Goal: Task Accomplishment & Management: Use online tool/utility

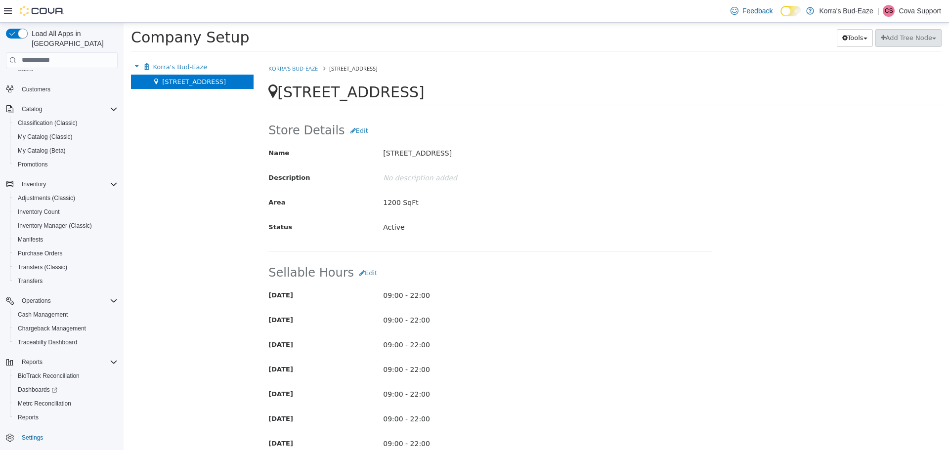
scroll to position [505, 0]
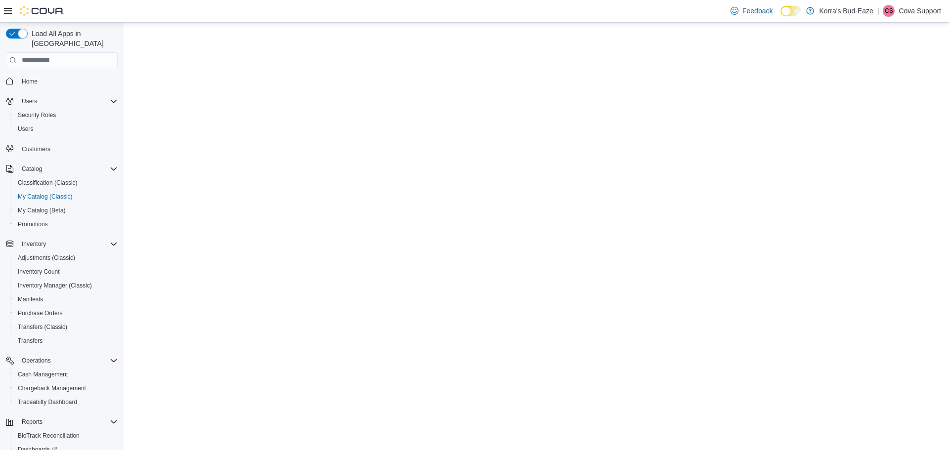
select select "**********"
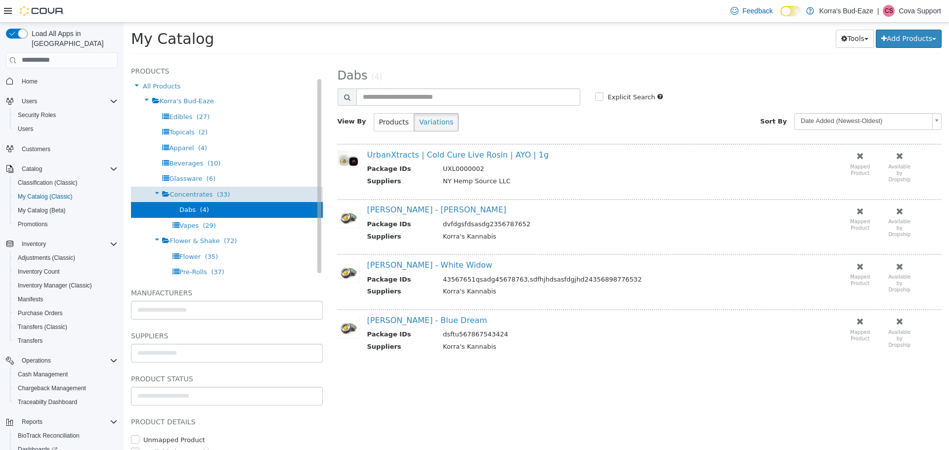
drag, startPoint x: 212, startPoint y: 195, endPoint x: 182, endPoint y: 195, distance: 29.7
click at [181, 195] on span "Concentrates" at bounding box center [191, 193] width 43 height 7
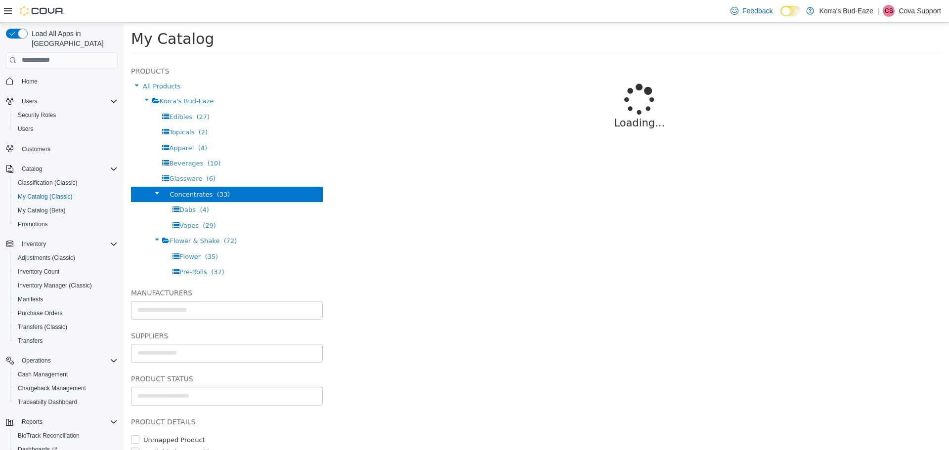
select select "**********"
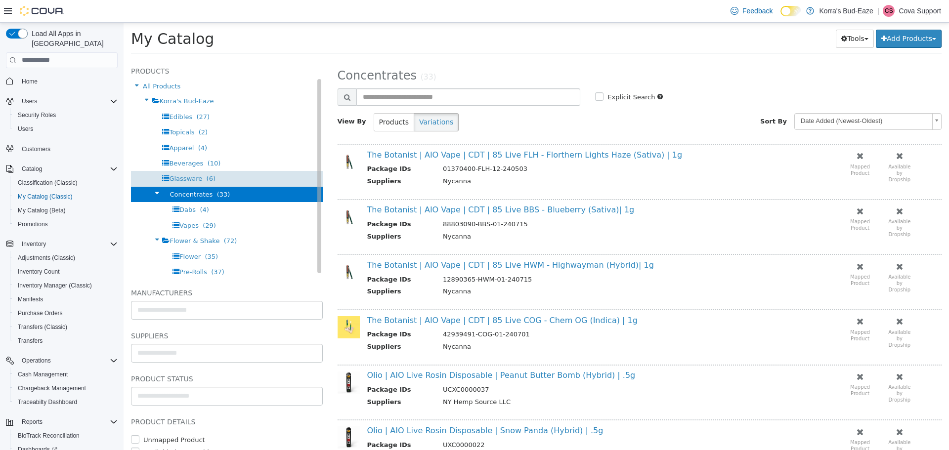
click at [178, 177] on span "Glassware" at bounding box center [185, 178] width 33 height 7
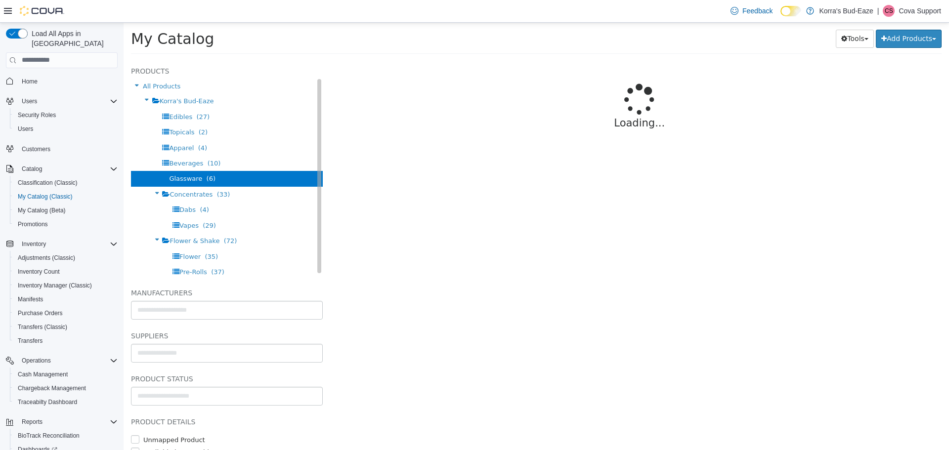
select select "**********"
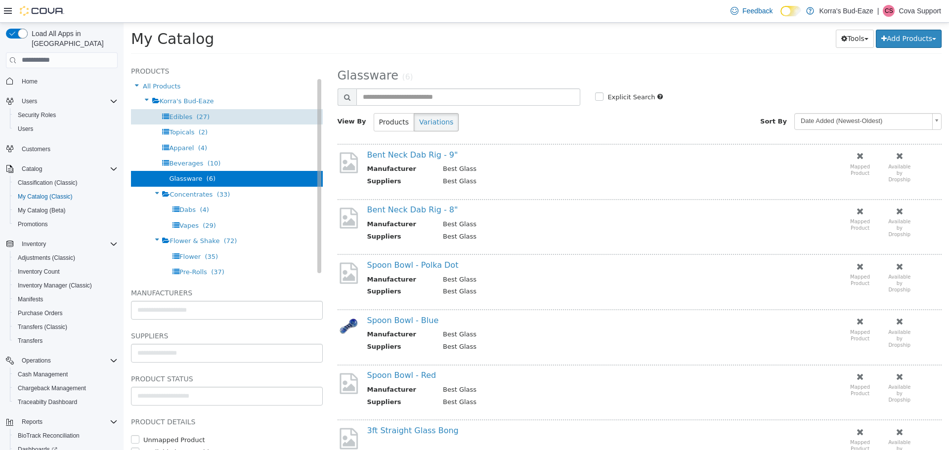
click at [201, 113] on span "(27)" at bounding box center [202, 116] width 13 height 7
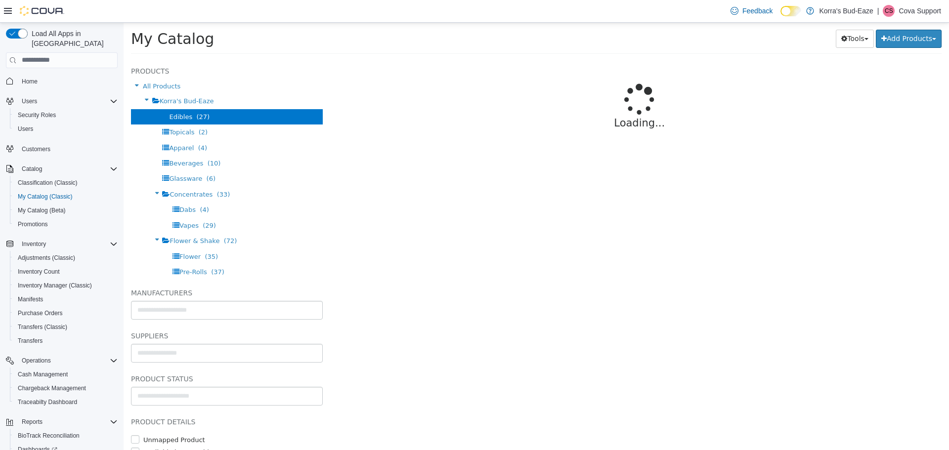
select select "**********"
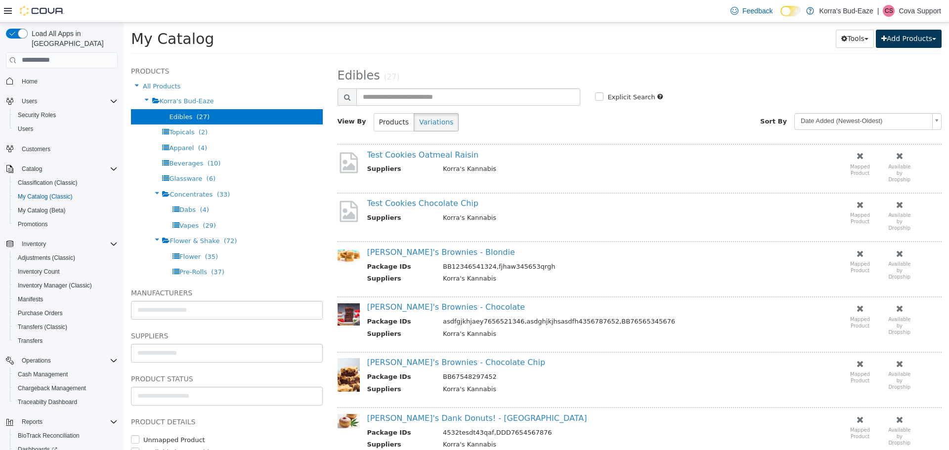
click at [917, 39] on button "Add Products" at bounding box center [909, 38] width 66 height 18
click at [885, 58] on link "Create New Product" at bounding box center [886, 57] width 109 height 13
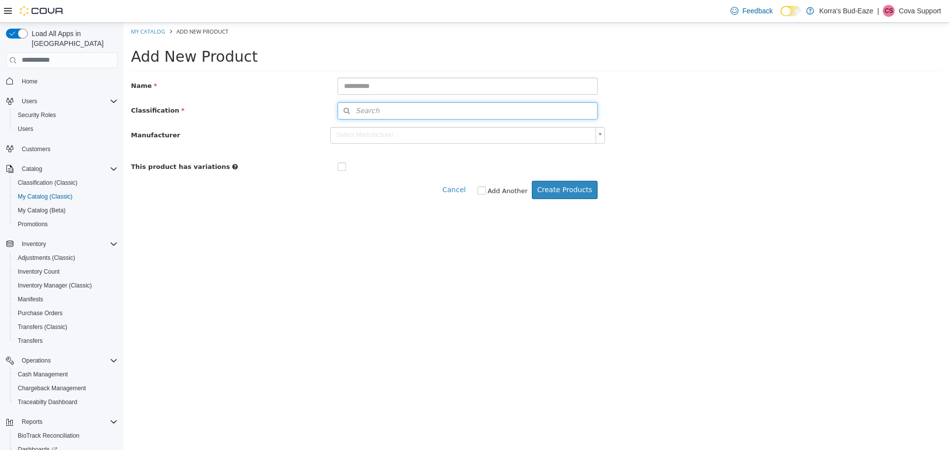
click at [430, 108] on button "Search" at bounding box center [468, 110] width 261 height 17
click at [573, 123] on span "or browse" at bounding box center [571, 128] width 51 height 17
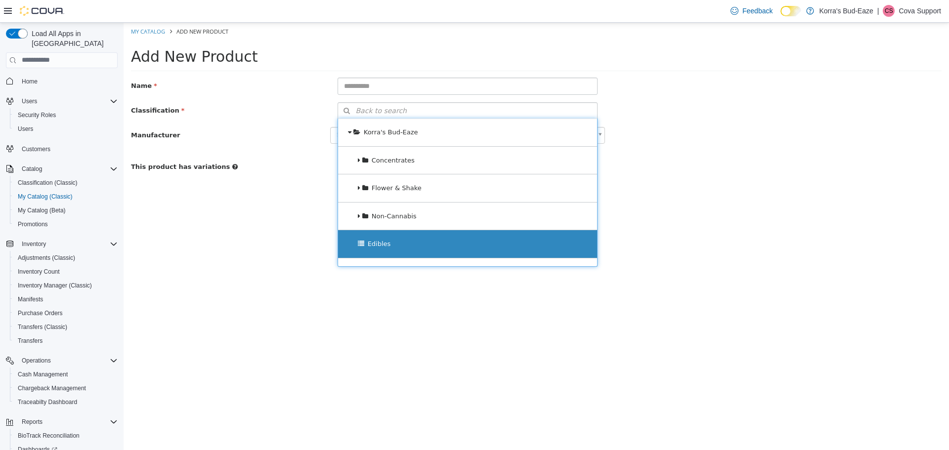
click at [391, 243] on div "Edibles" at bounding box center [468, 244] width 260 height 28
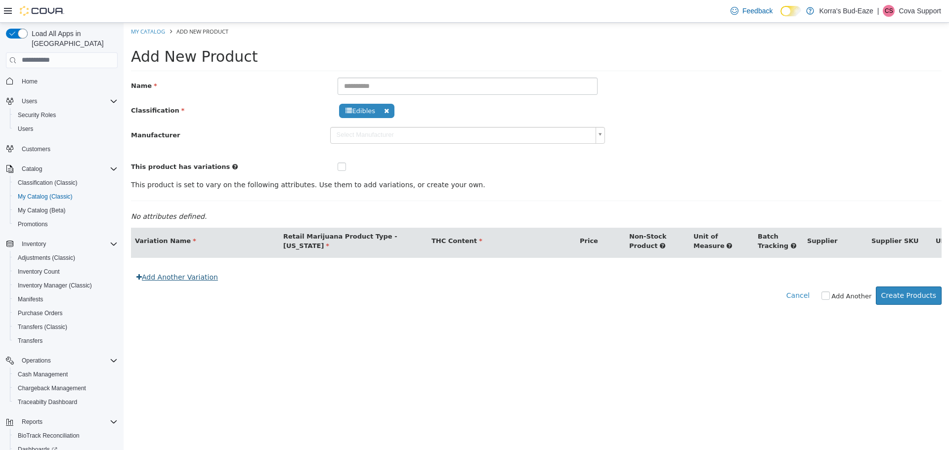
click at [179, 285] on link "Add Another Variation" at bounding box center [177, 277] width 92 height 18
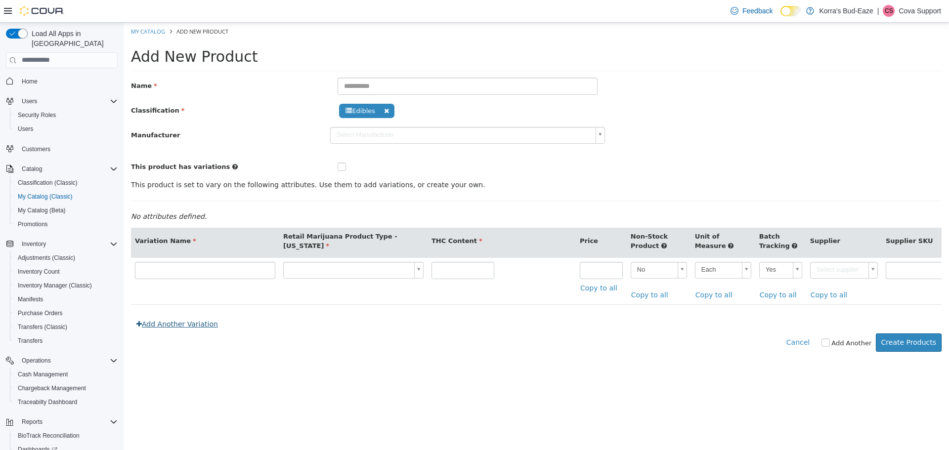
click at [175, 330] on link "Add Another Variation" at bounding box center [177, 324] width 92 height 18
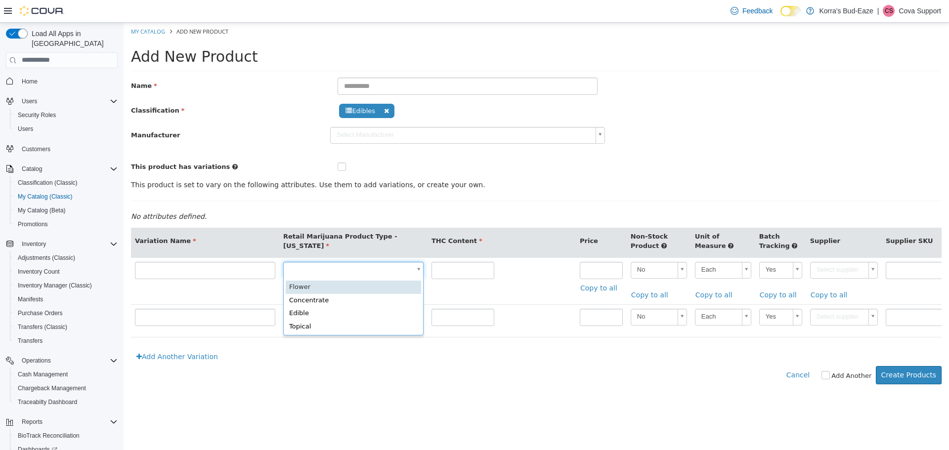
click at [419, 269] on body "**********" at bounding box center [537, 208] width 826 height 372
drag, startPoint x: 421, startPoint y: 351, endPoint x: 442, endPoint y: 351, distance: 20.8
click at [442, 351] on body "**********" at bounding box center [537, 208] width 826 height 372
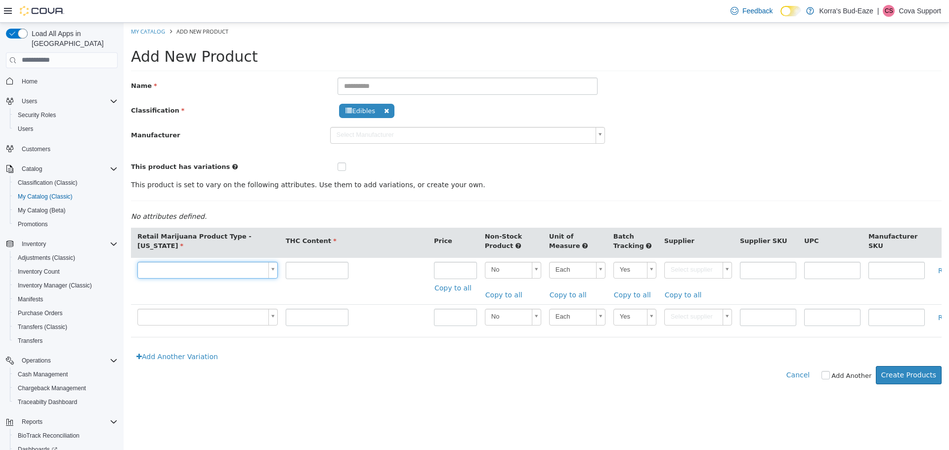
scroll to position [0, 194]
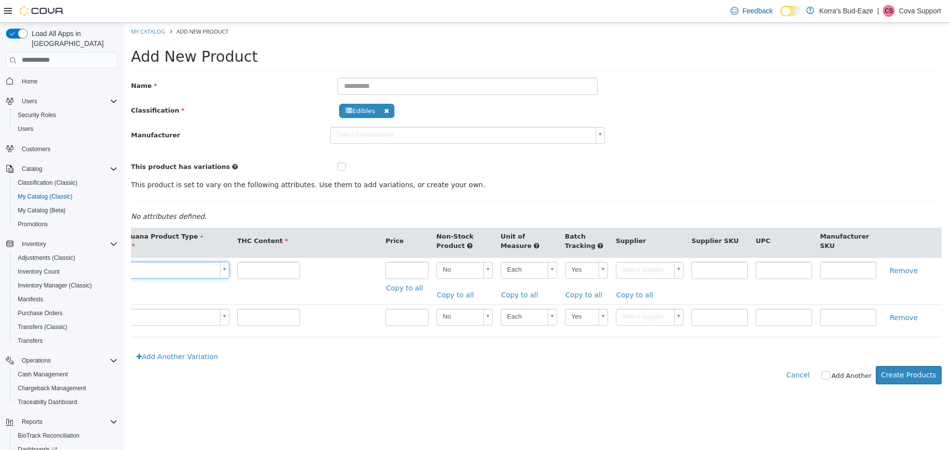
click at [814, 12] on link at bounding box center [810, 10] width 10 height 20
click at [60, 179] on span "Classification (Classic)" at bounding box center [48, 183] width 60 height 8
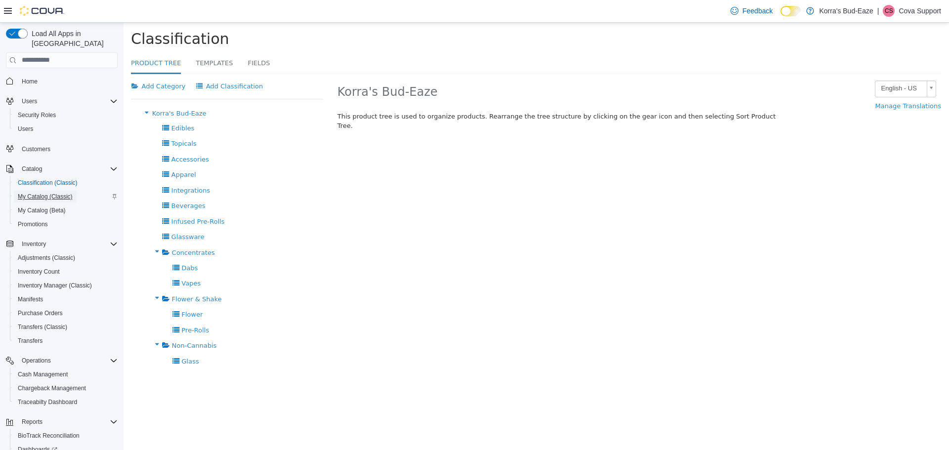
drag, startPoint x: 44, startPoint y: 190, endPoint x: 35, endPoint y: 187, distance: 9.9
click at [35, 193] on span "My Catalog (Classic)" at bounding box center [45, 197] width 55 height 8
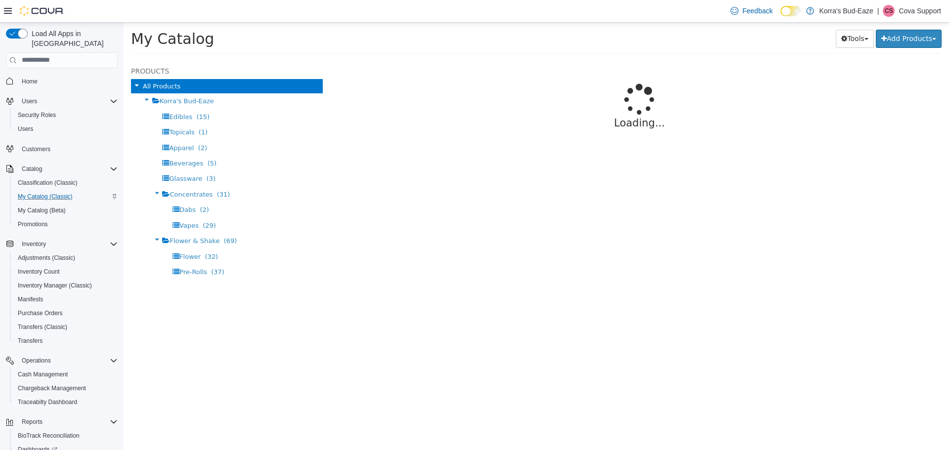
select select "**********"
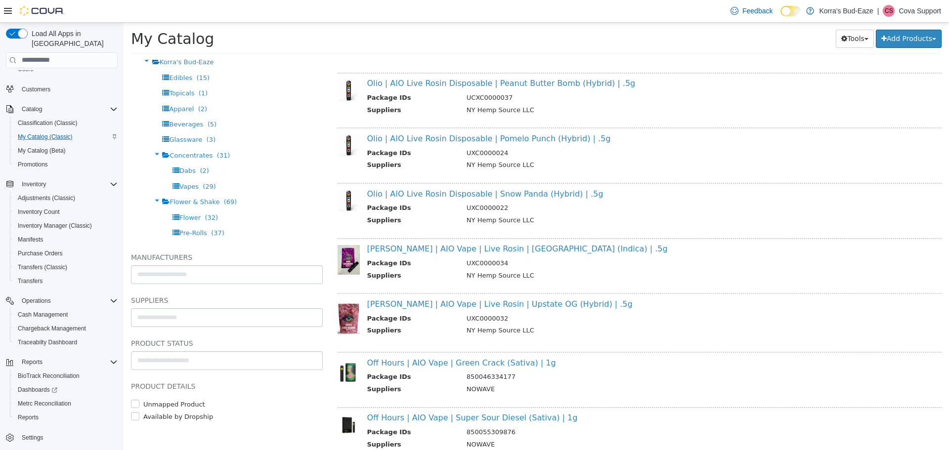
scroll to position [692, 0]
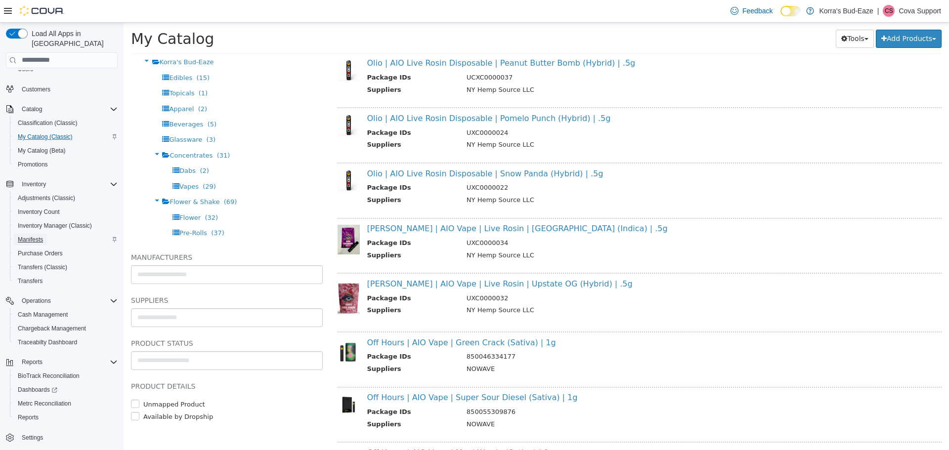
click at [37, 236] on span "Manifests" at bounding box center [30, 240] width 25 height 8
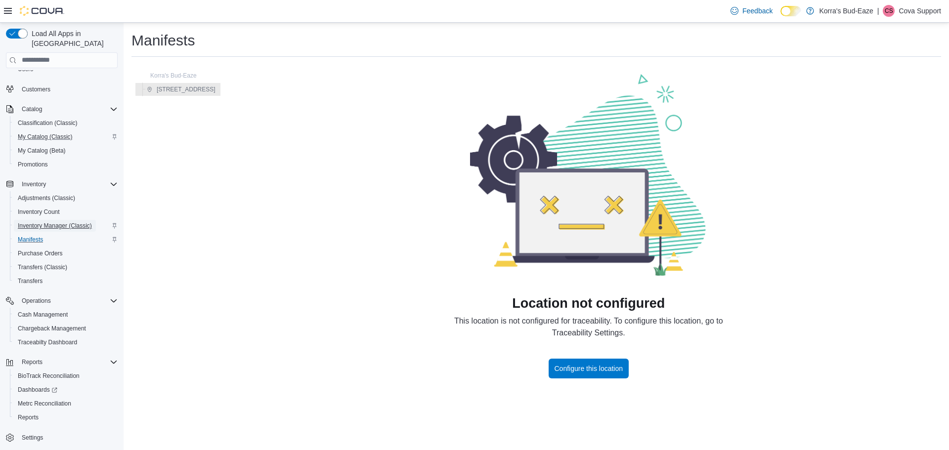
click at [53, 222] on span "Inventory Manager (Classic)" at bounding box center [55, 226] width 74 height 8
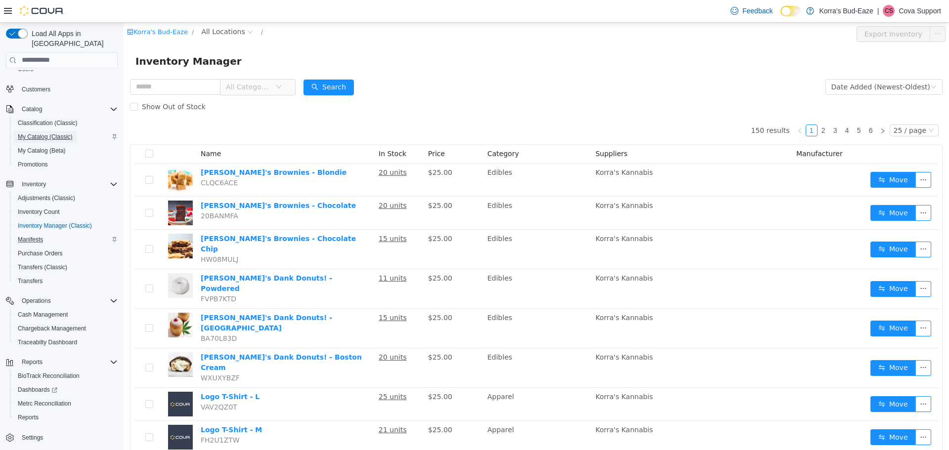
click at [49, 133] on span "My Catalog (Classic)" at bounding box center [45, 137] width 55 height 8
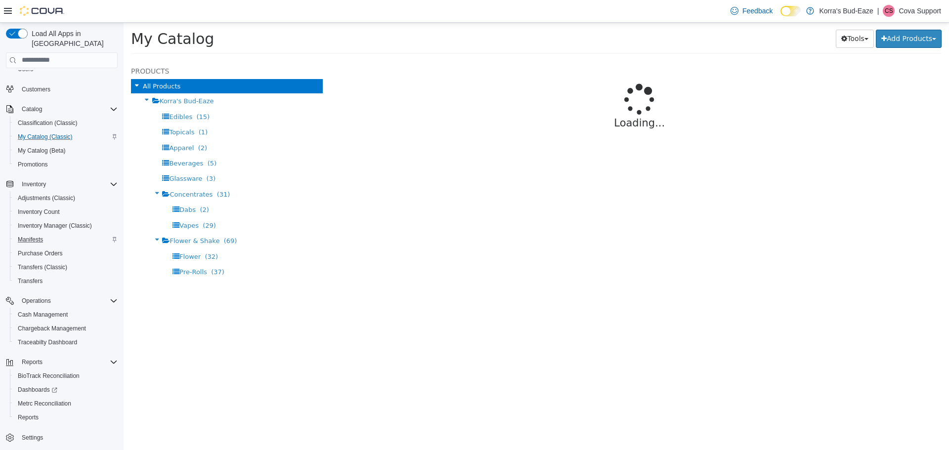
select select "**********"
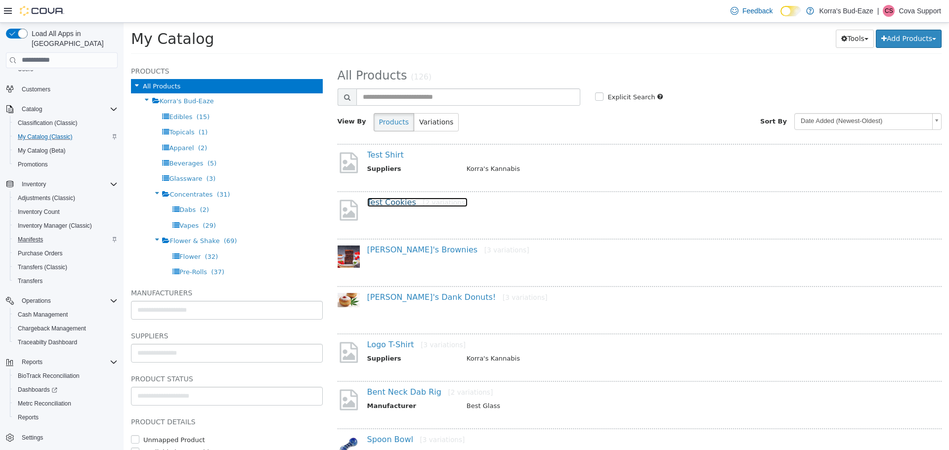
click at [392, 199] on link "Test Cookies [2 variations]" at bounding box center [417, 201] width 101 height 9
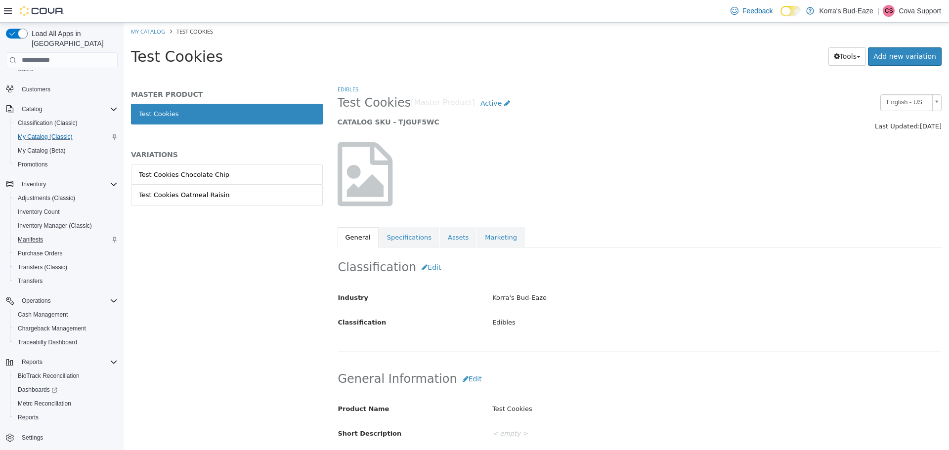
select select "**********"
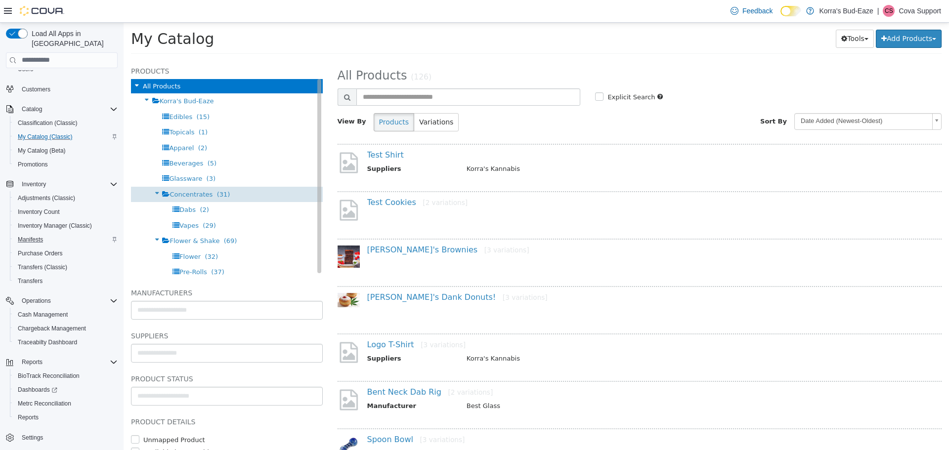
click at [198, 192] on span "Concentrates" at bounding box center [191, 193] width 43 height 7
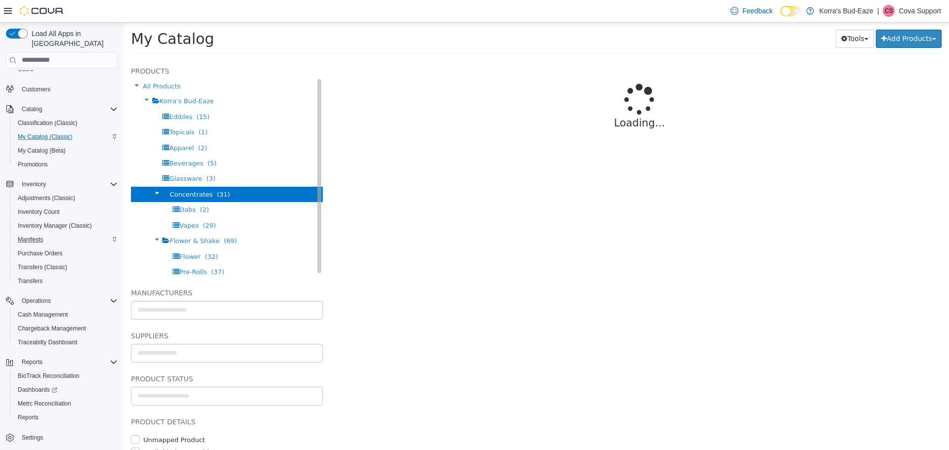
select select "**********"
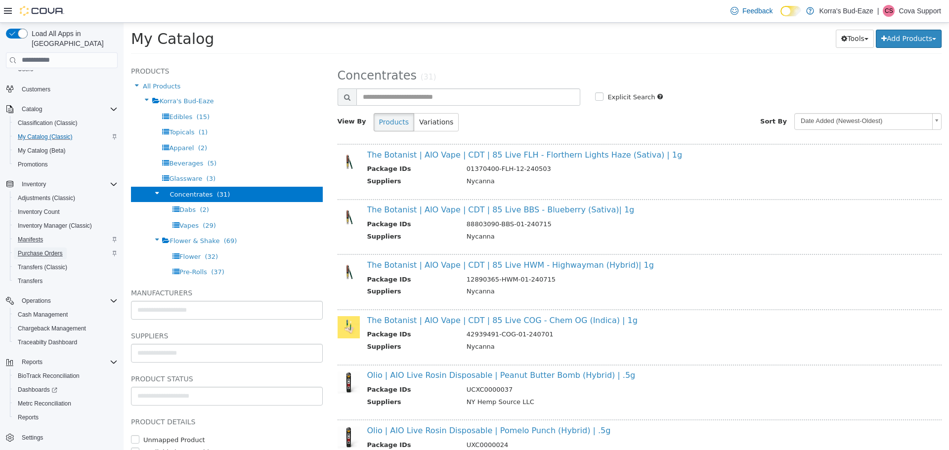
click at [34, 250] on span "Purchase Orders" at bounding box center [40, 254] width 45 height 8
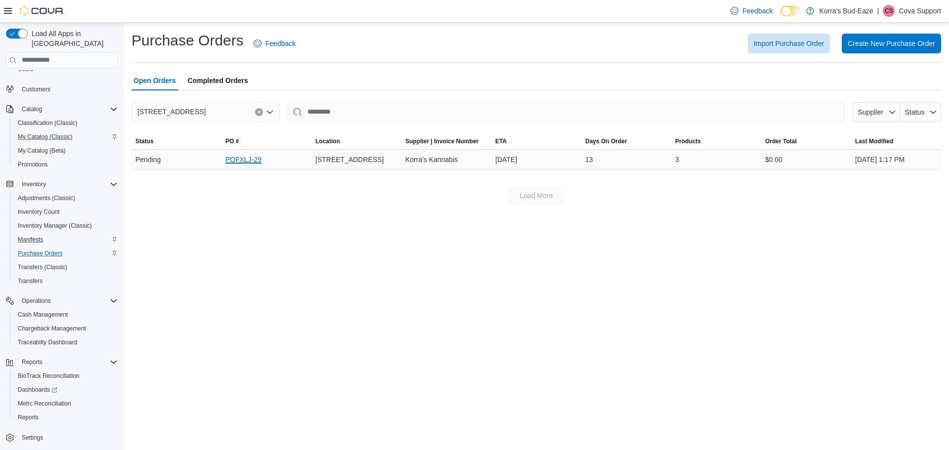
click at [239, 160] on link "POFXLJ-29" at bounding box center [243, 160] width 36 height 12
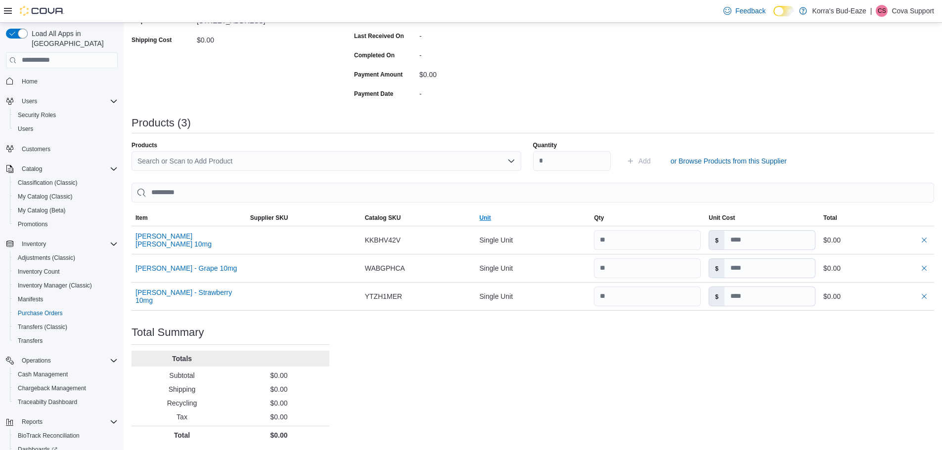
scroll to position [206, 0]
click at [27, 337] on span "Transfers" at bounding box center [30, 341] width 25 height 8
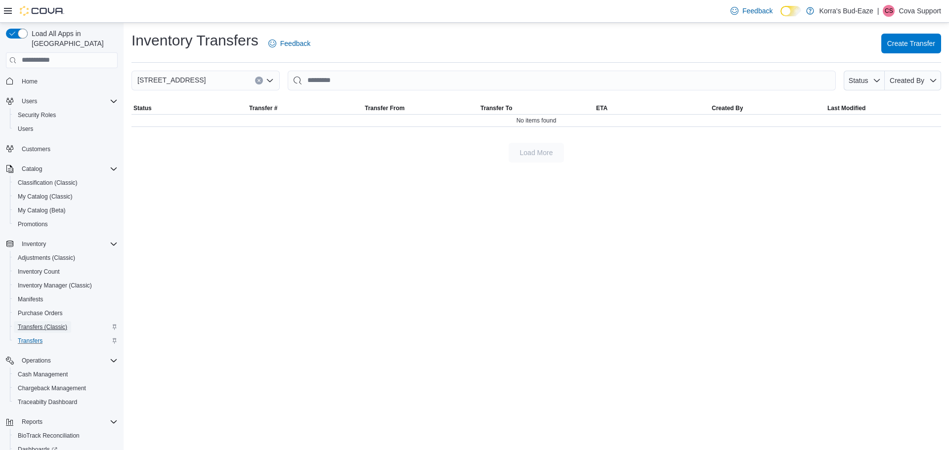
click at [43, 323] on span "Transfers (Classic)" at bounding box center [42, 327] width 49 height 8
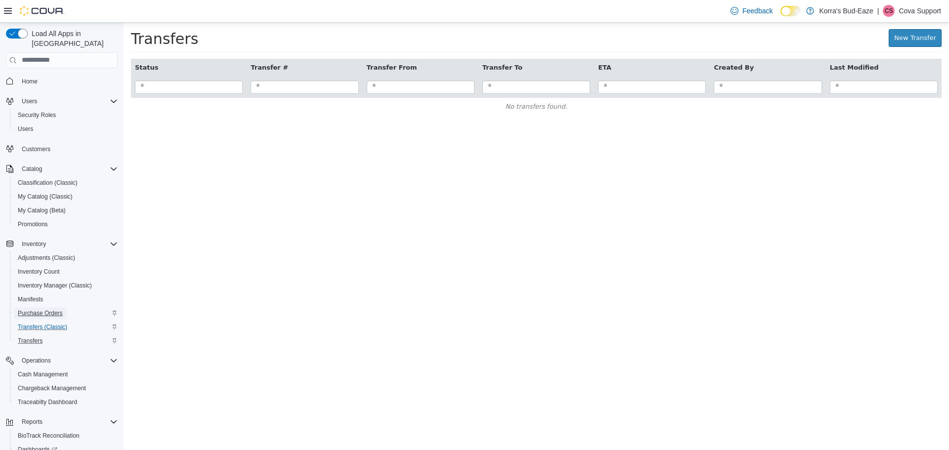
click at [47, 310] on span "Purchase Orders" at bounding box center [40, 314] width 45 height 8
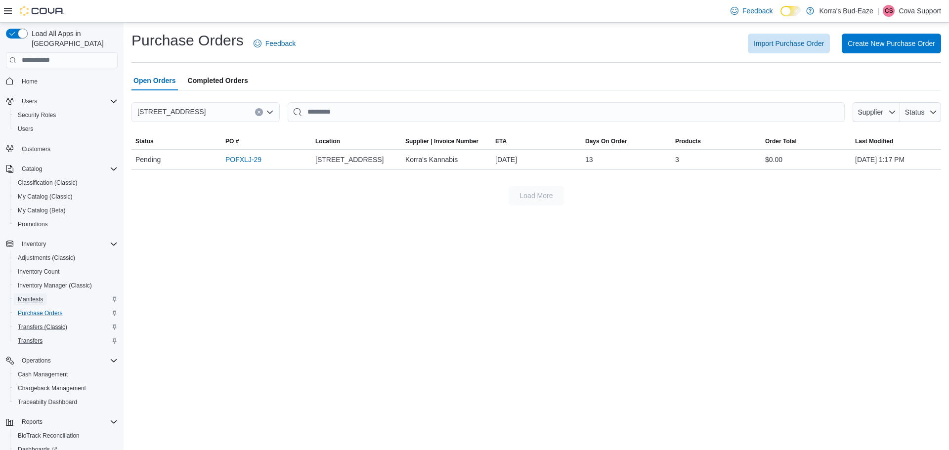
click at [32, 296] on span "Manifests" at bounding box center [30, 300] width 25 height 8
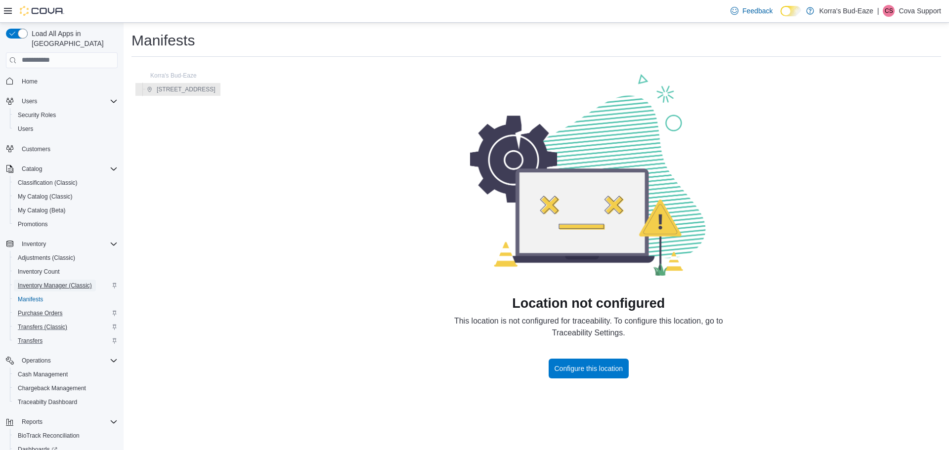
click at [52, 282] on span "Inventory Manager (Classic)" at bounding box center [55, 286] width 74 height 8
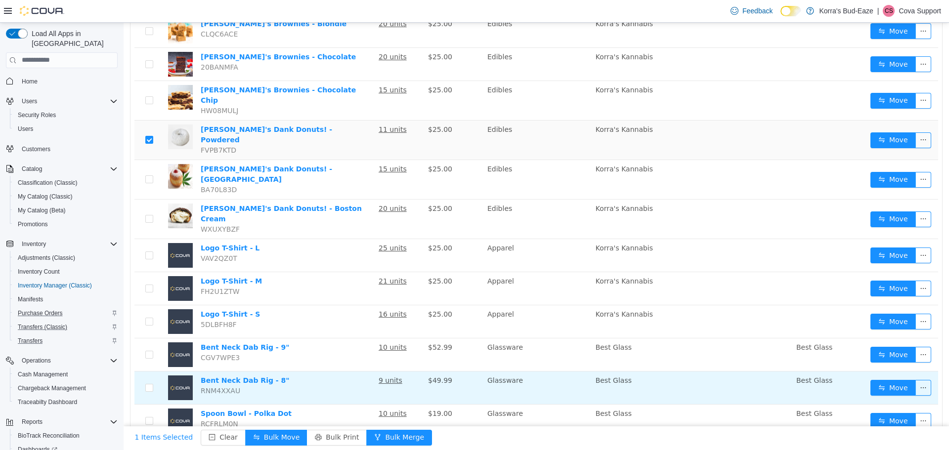
scroll to position [297, 0]
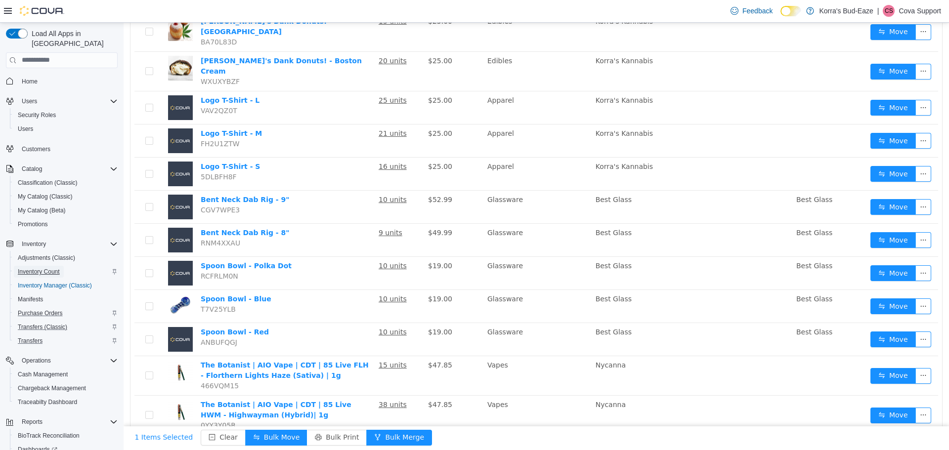
drag, startPoint x: 49, startPoint y: 218, endPoint x: 41, endPoint y: 260, distance: 42.8
click at [41, 268] on span "Inventory Count" at bounding box center [39, 272] width 42 height 8
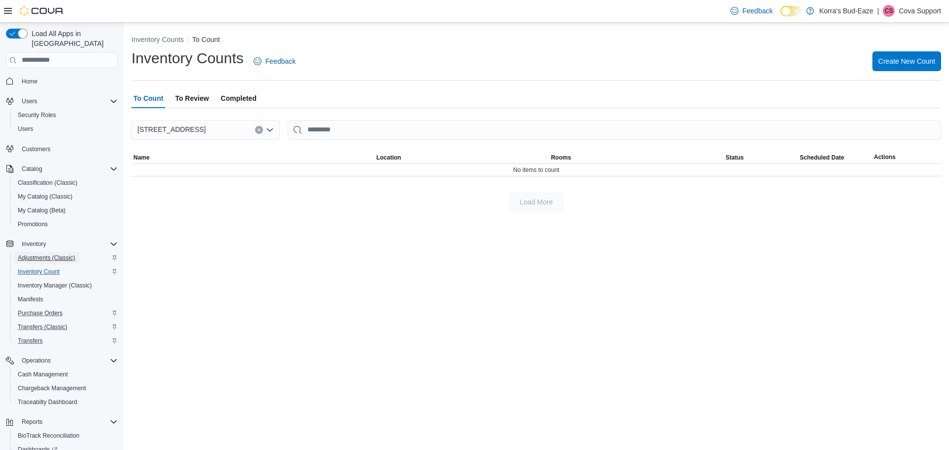
click at [43, 254] on span "Adjustments (Classic)" at bounding box center [46, 258] width 57 height 8
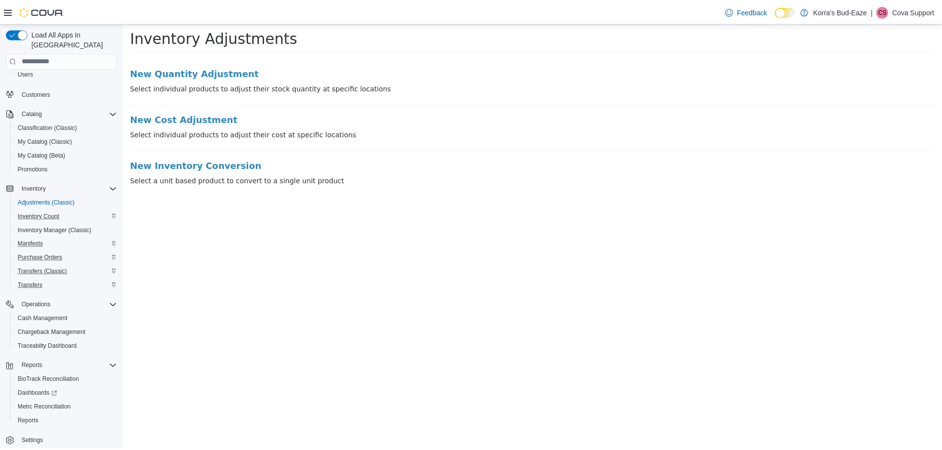
scroll to position [60, 0]
click at [44, 432] on link "Settings" at bounding box center [32, 438] width 29 height 12
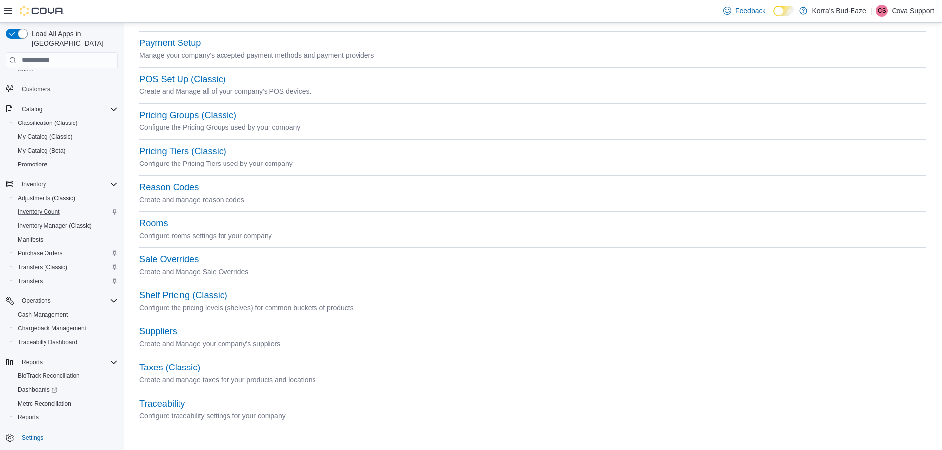
scroll to position [347, 0]
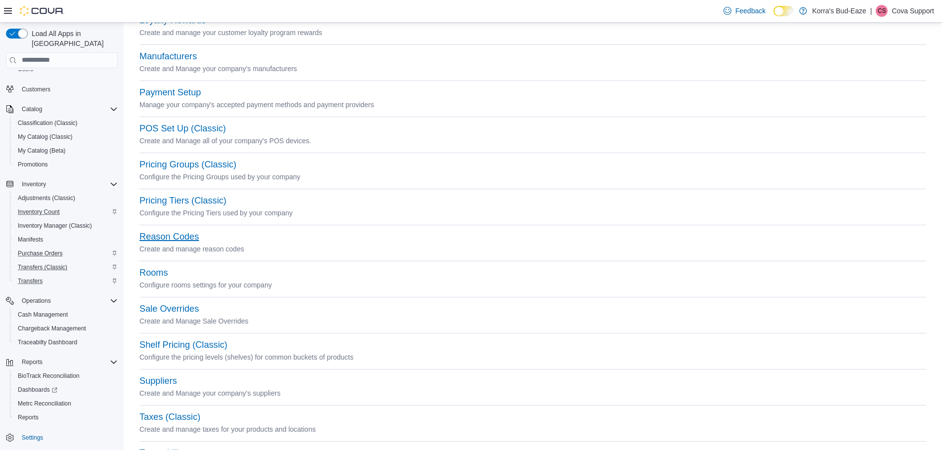
click at [166, 236] on button "Reason Codes" at bounding box center [168, 237] width 59 height 10
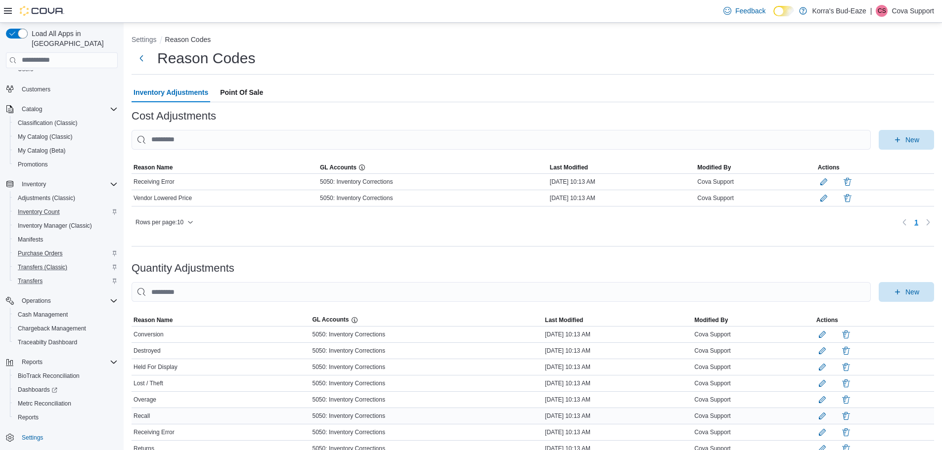
scroll to position [86, 0]
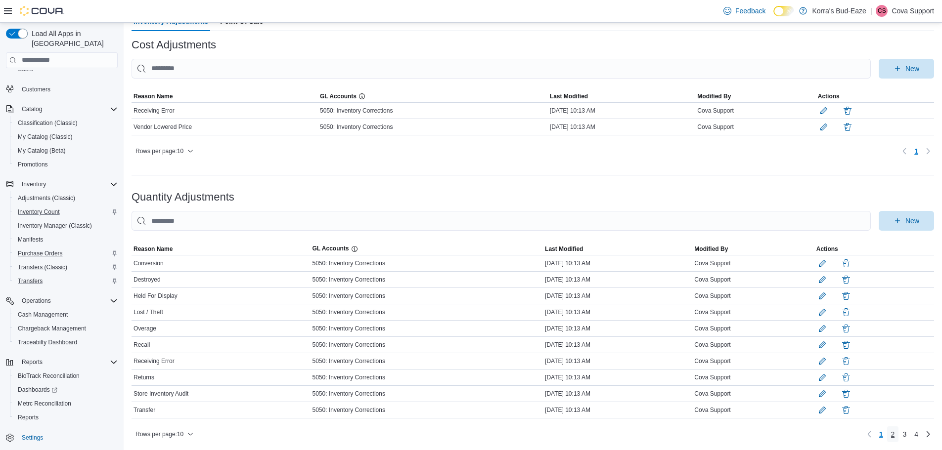
click at [897, 434] on link "2" at bounding box center [893, 435] width 12 height 16
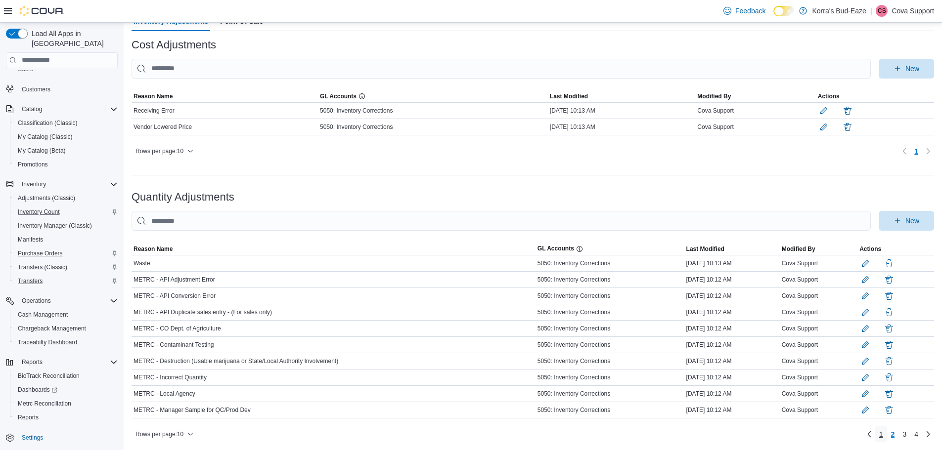
click at [883, 434] on span "1" at bounding box center [881, 435] width 4 height 10
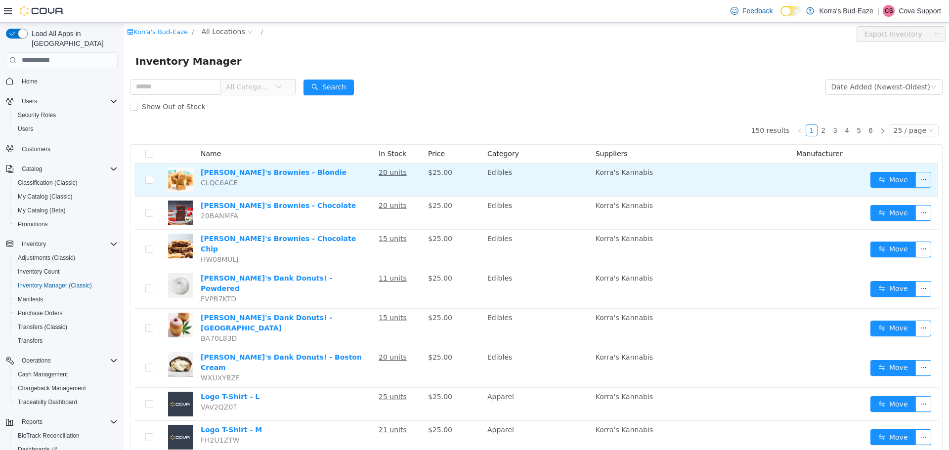
click at [920, 180] on button "button" at bounding box center [924, 180] width 16 height 16
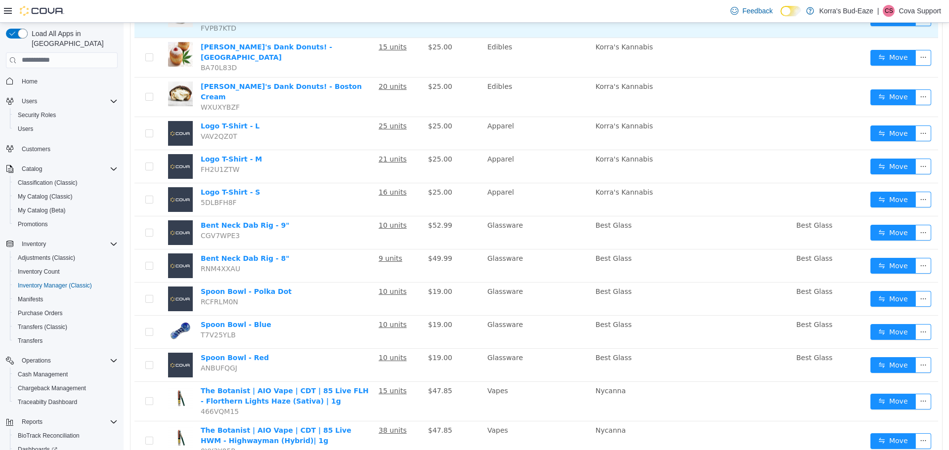
scroll to position [297, 0]
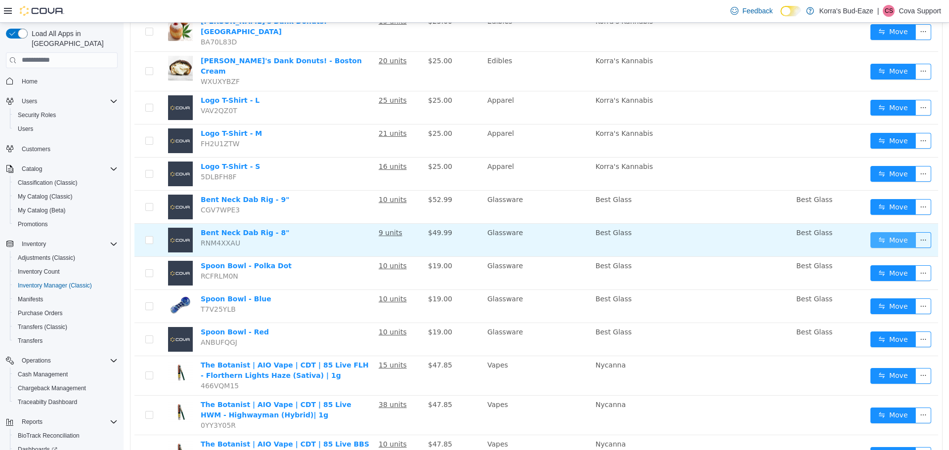
click at [887, 232] on button "Move" at bounding box center [893, 240] width 45 height 16
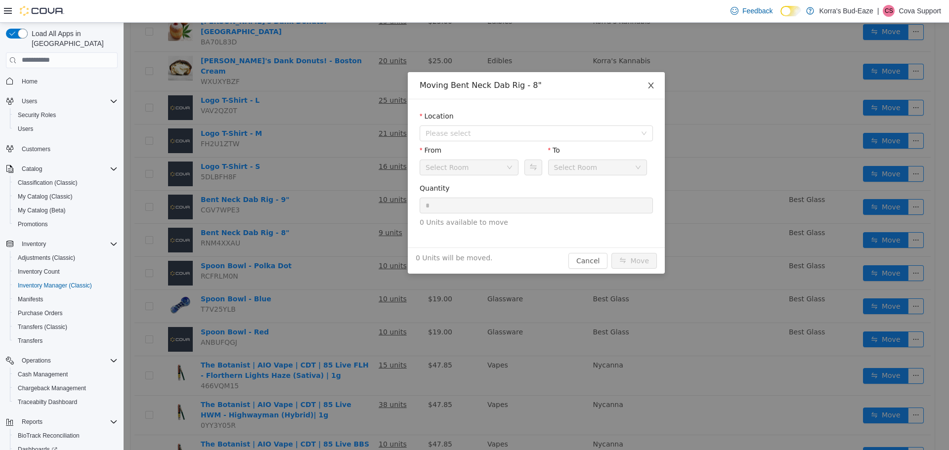
drag, startPoint x: 652, startPoint y: 81, endPoint x: 650, endPoint y: 86, distance: 5.8
click at [650, 86] on icon "icon: close" at bounding box center [650, 85] width 5 height 6
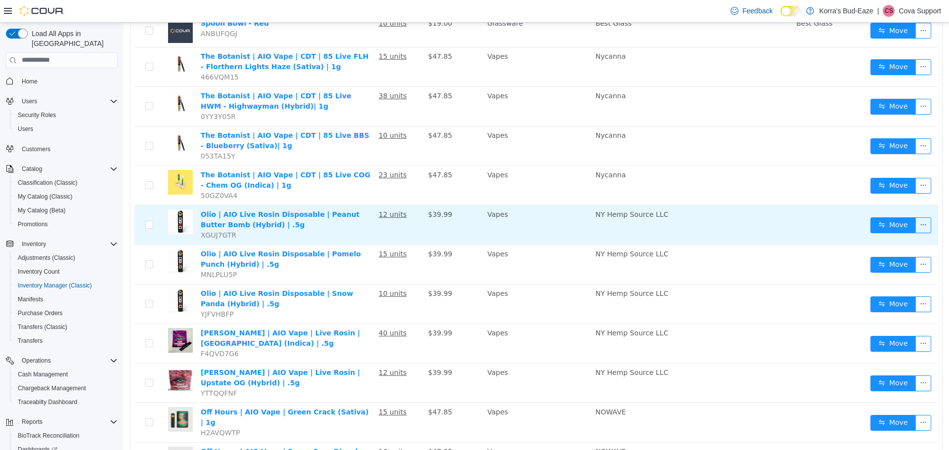
scroll to position [627, 0]
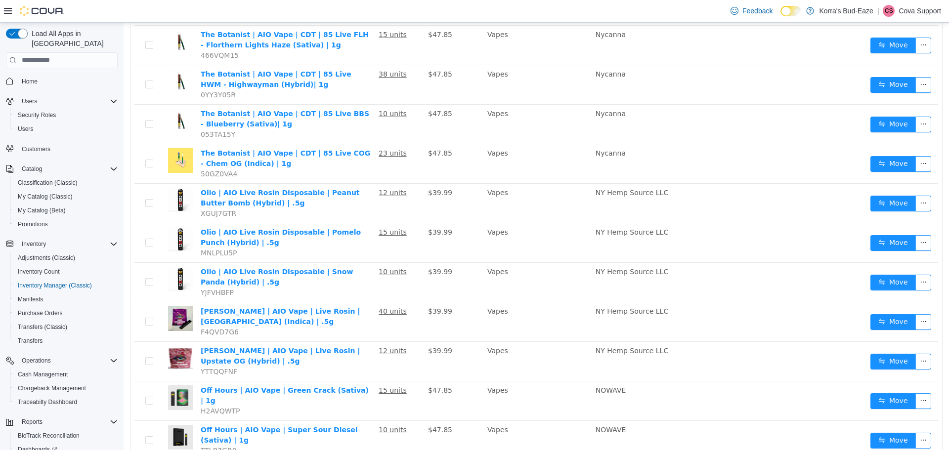
drag, startPoint x: 817, startPoint y: 437, endPoint x: 632, endPoint y: 439, distance: 184.9
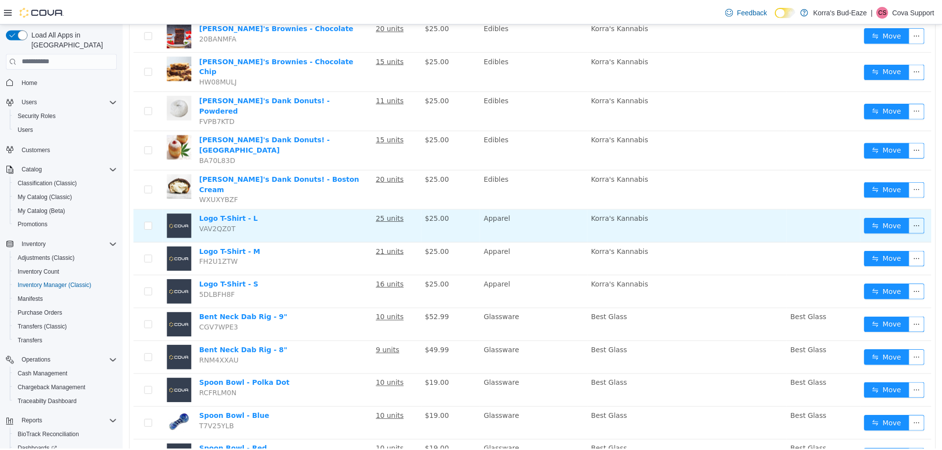
scroll to position [198, 0]
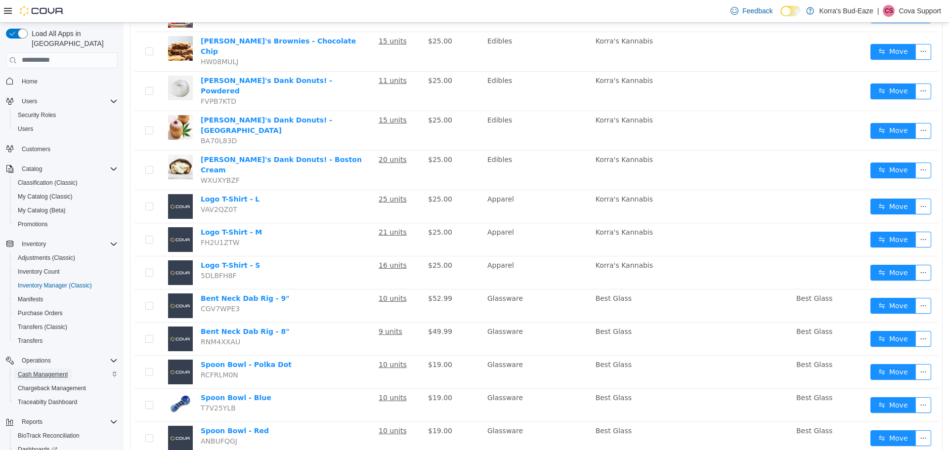
click at [51, 371] on span "Cash Management" at bounding box center [43, 375] width 50 height 8
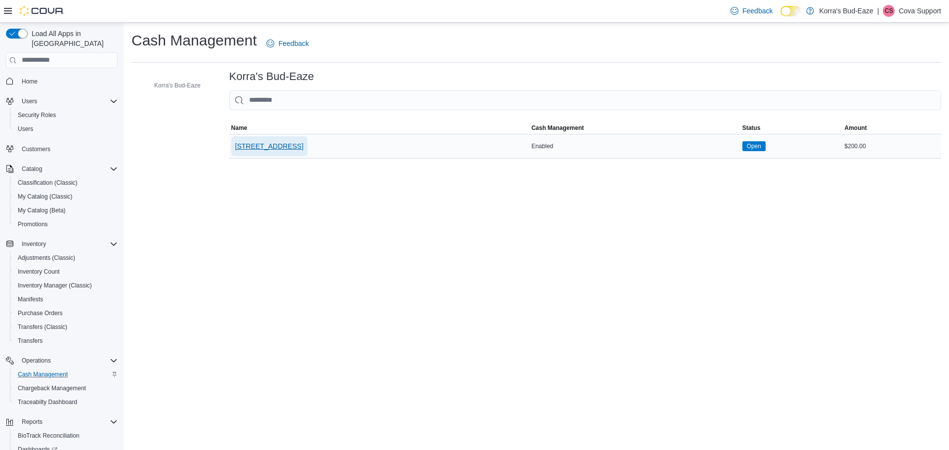
click at [240, 146] on span "[STREET_ADDRESS]" at bounding box center [269, 146] width 68 height 10
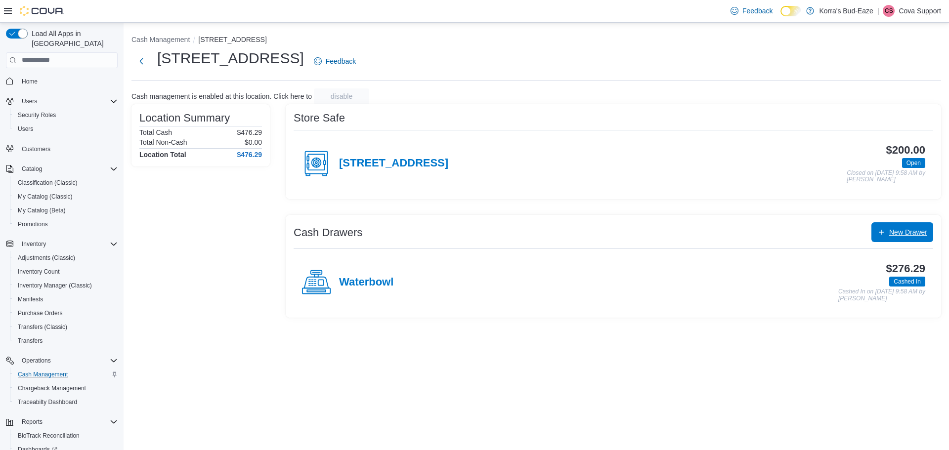
click at [896, 239] on span "New Drawer" at bounding box center [903, 232] width 50 height 20
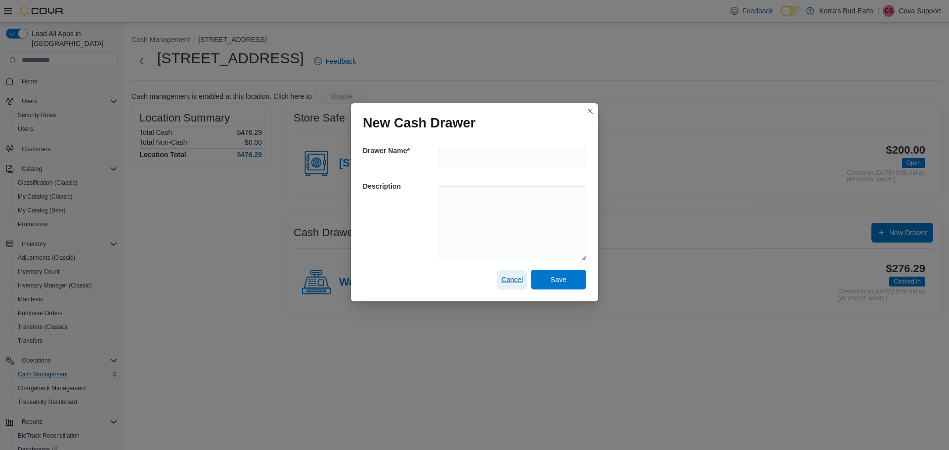
click at [509, 278] on span "Cancel" at bounding box center [512, 280] width 22 height 10
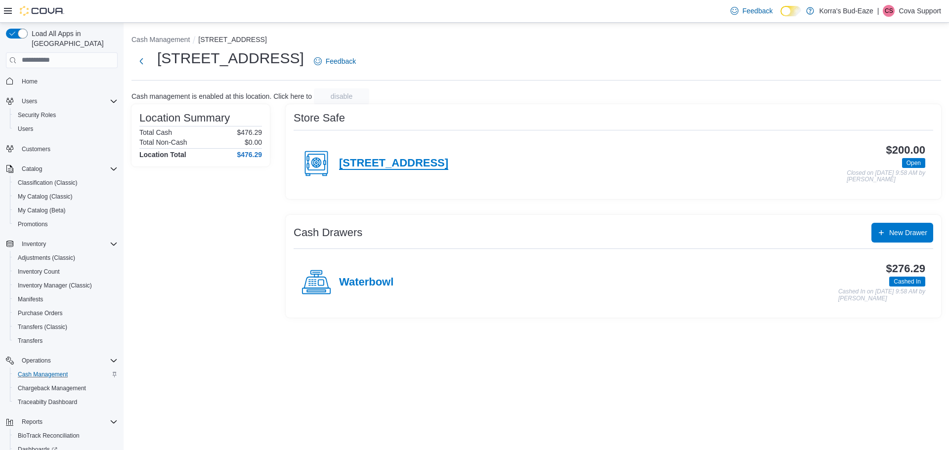
click at [360, 163] on h4 "[STREET_ADDRESS]" at bounding box center [393, 163] width 109 height 13
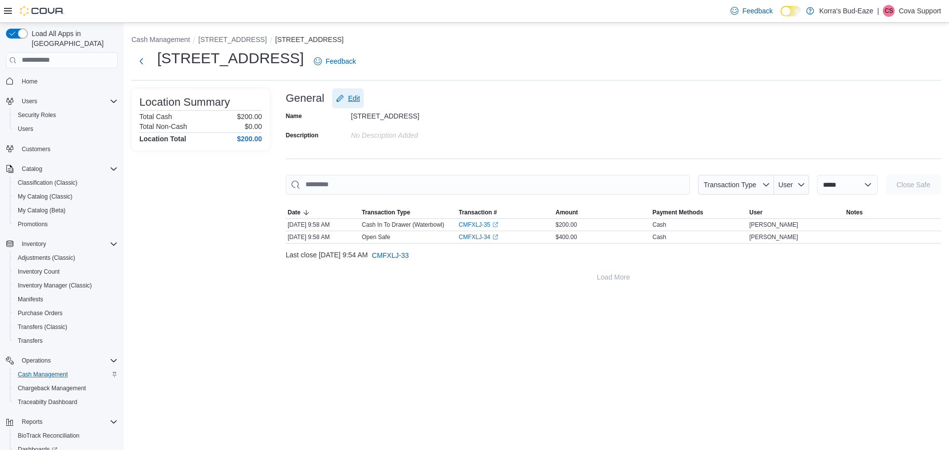
click at [354, 98] on span "Edit" at bounding box center [354, 98] width 12 height 10
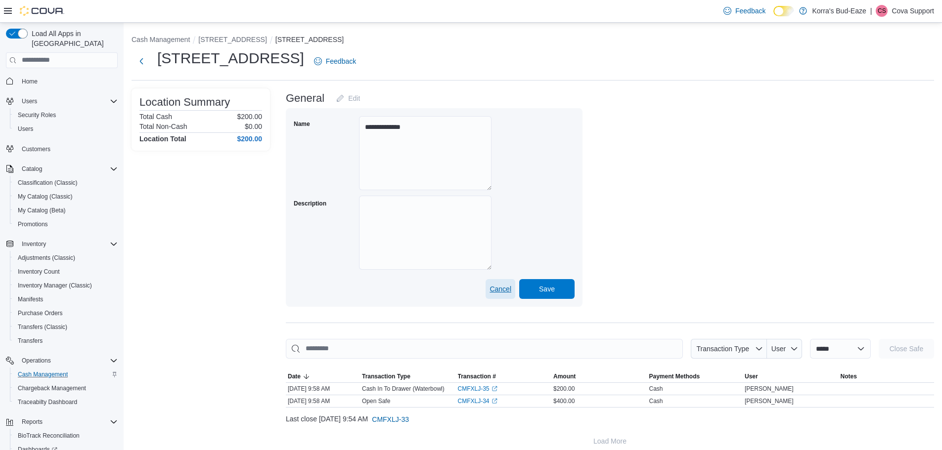
click at [503, 290] on span "Cancel" at bounding box center [500, 289] width 22 height 10
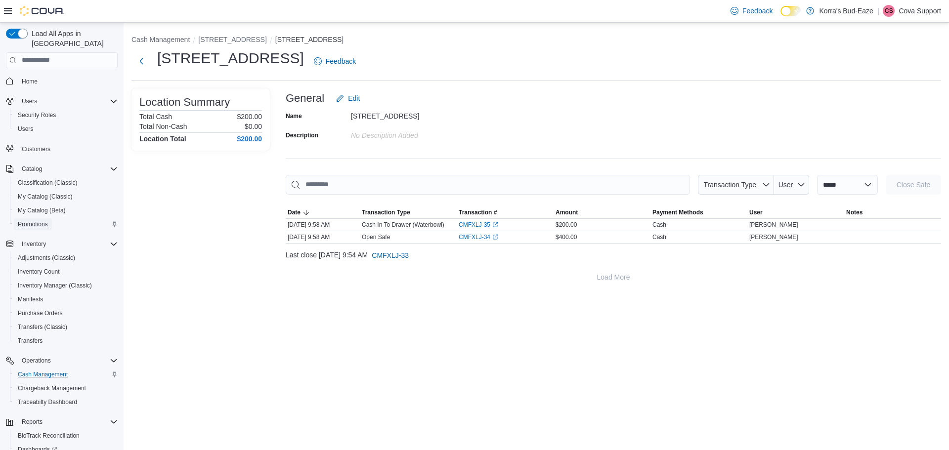
click at [30, 221] on span "Promotions" at bounding box center [33, 225] width 30 height 8
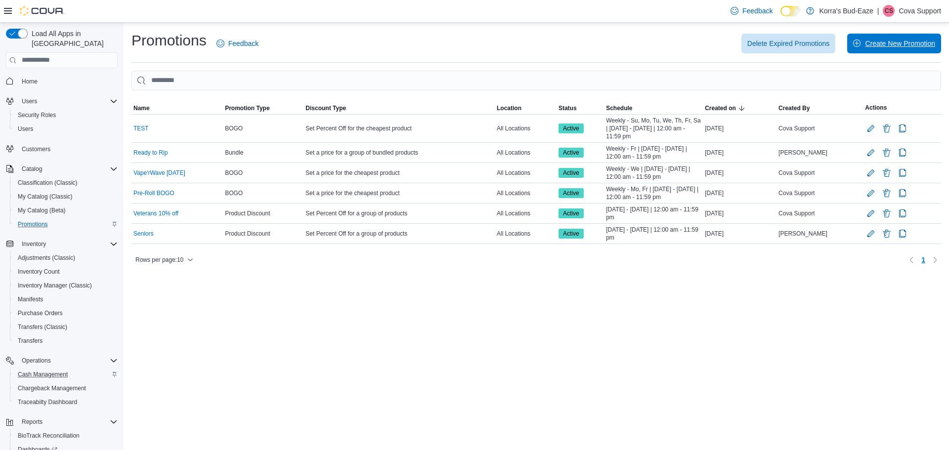
click at [902, 46] on span "Create New Promotion" at bounding box center [900, 44] width 70 height 10
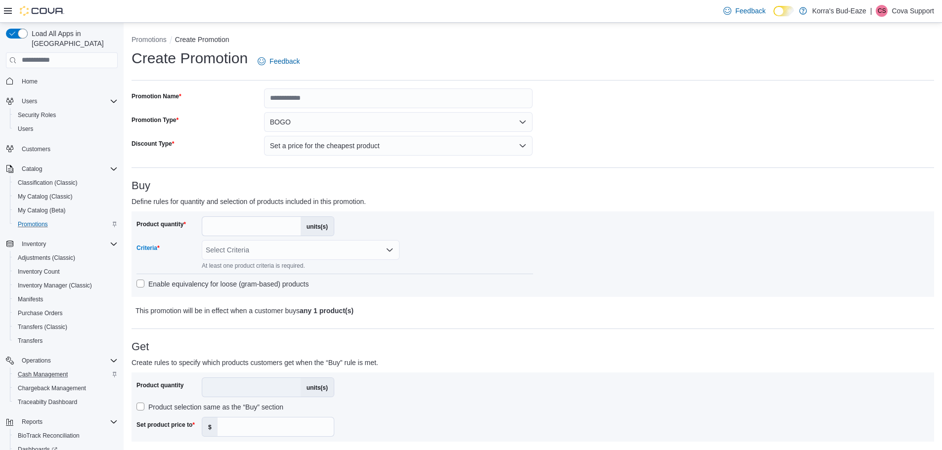
click at [257, 251] on div "Select Criteria" at bounding box center [301, 250] width 198 height 20
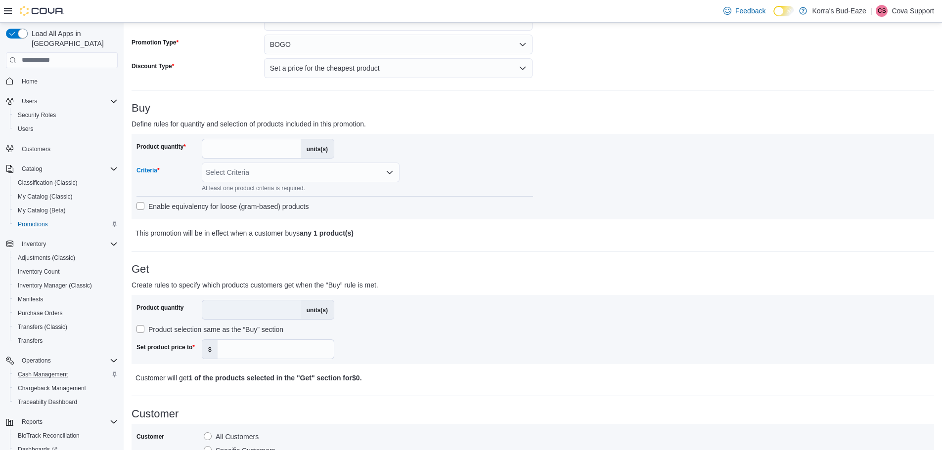
scroll to position [99, 0]
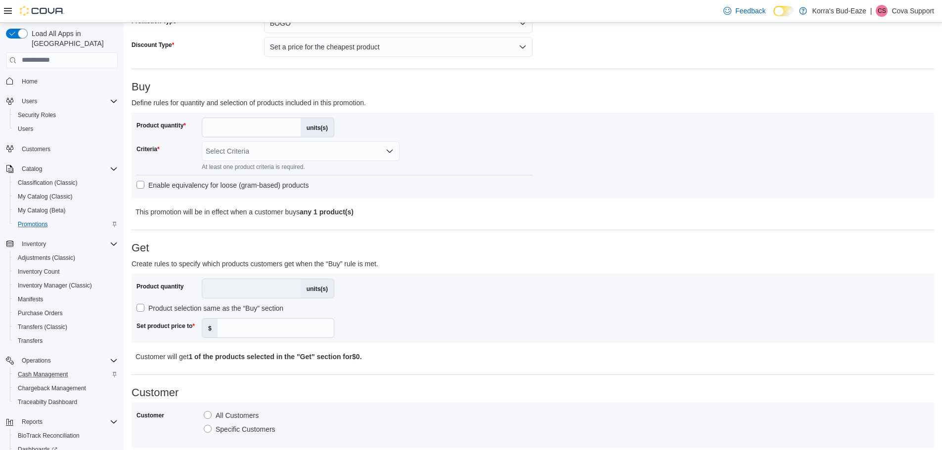
click at [437, 251] on h3 "Get" at bounding box center [533, 248] width 802 height 12
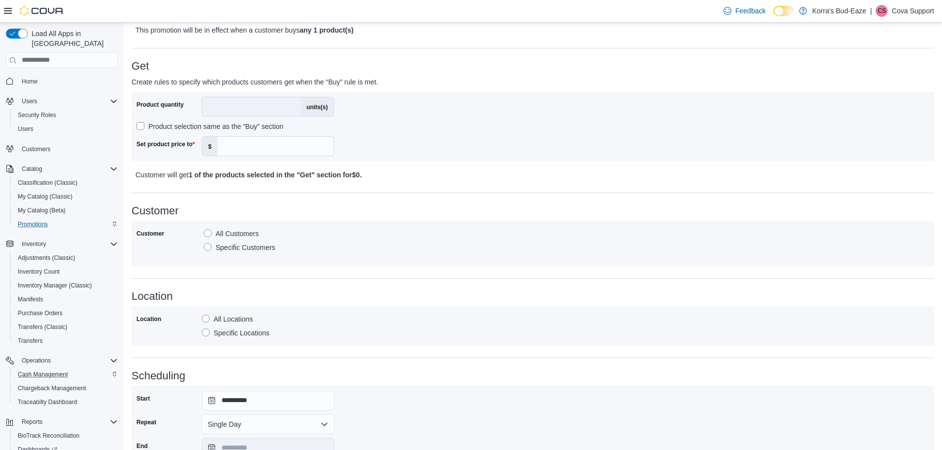
scroll to position [297, 0]
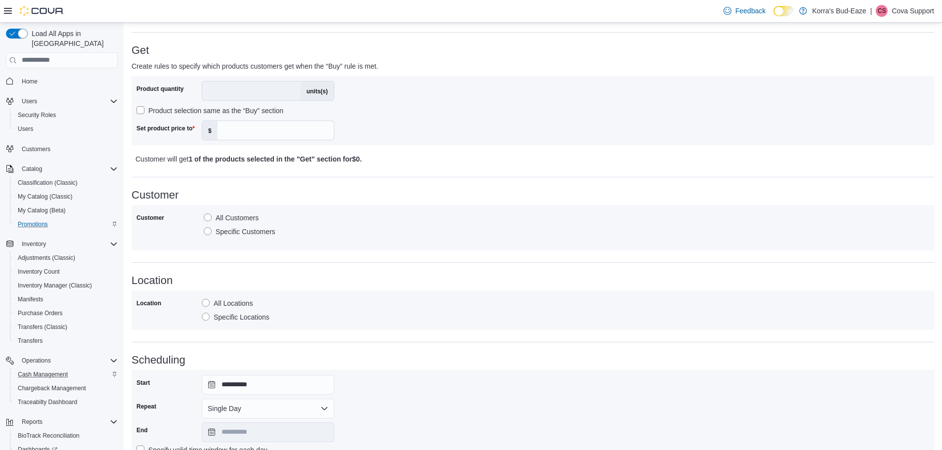
click at [205, 319] on label "Specific Locations" at bounding box center [236, 317] width 68 height 12
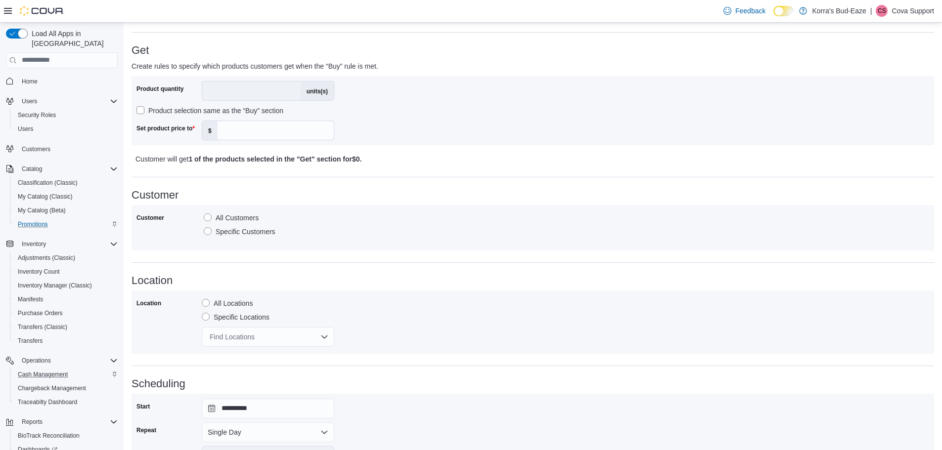
click at [248, 337] on div "Find Locations" at bounding box center [268, 337] width 133 height 20
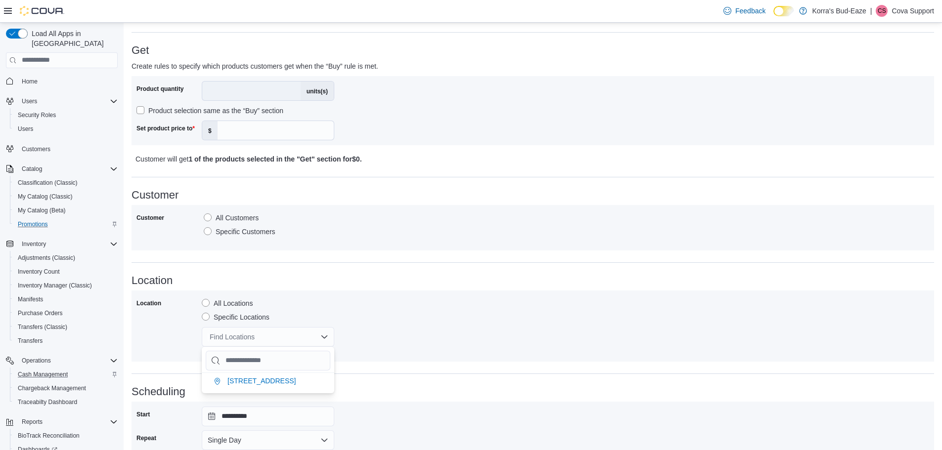
click at [209, 231] on label "Specific Customers" at bounding box center [240, 232] width 72 height 12
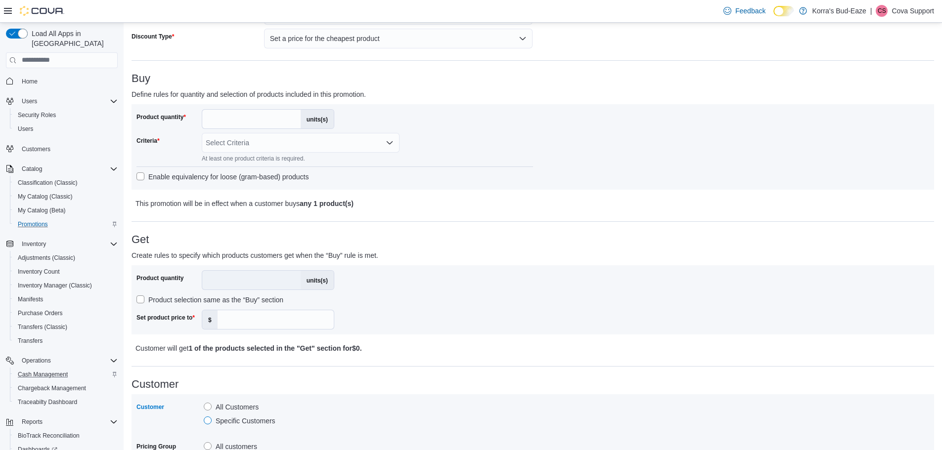
scroll to position [99, 0]
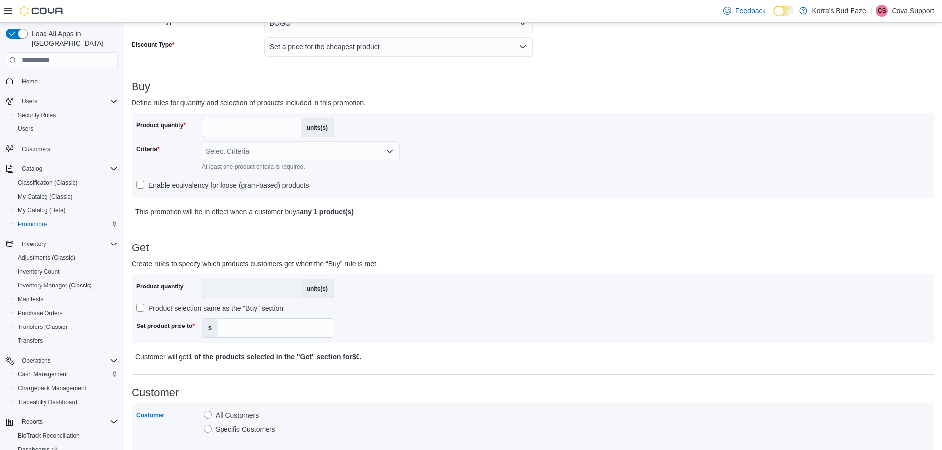
click at [391, 152] on icon "Open list of options" at bounding box center [390, 151] width 8 height 8
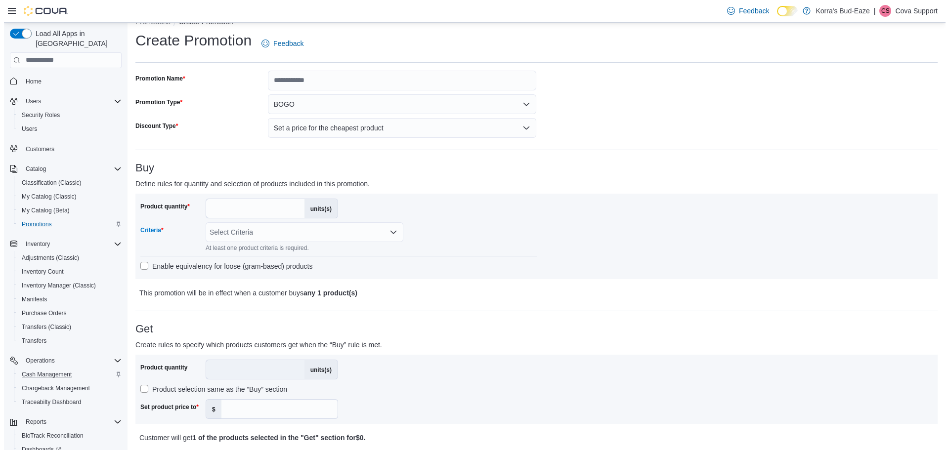
scroll to position [0, 0]
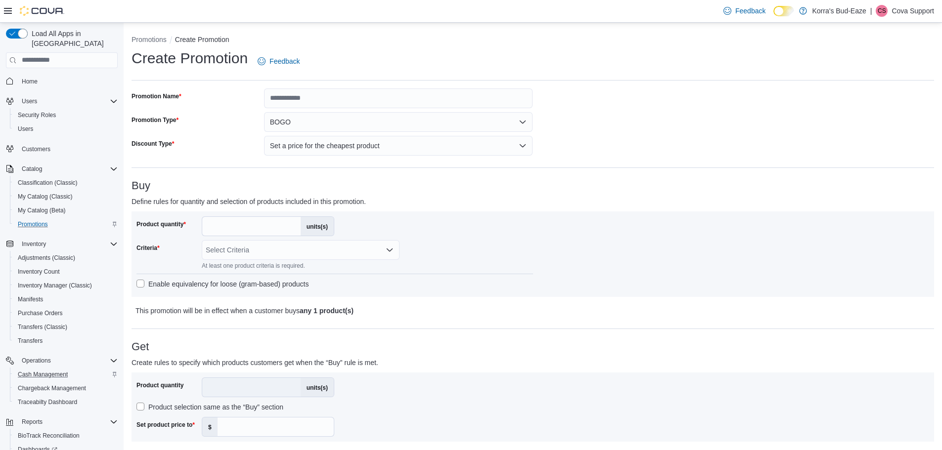
click at [516, 234] on div "Product quantity * units(s) Criteria Select Criteria At least one product crite…" at bounding box center [334, 255] width 397 height 76
click at [453, 148] on button "Set a price for the cheapest product" at bounding box center [398, 146] width 269 height 20
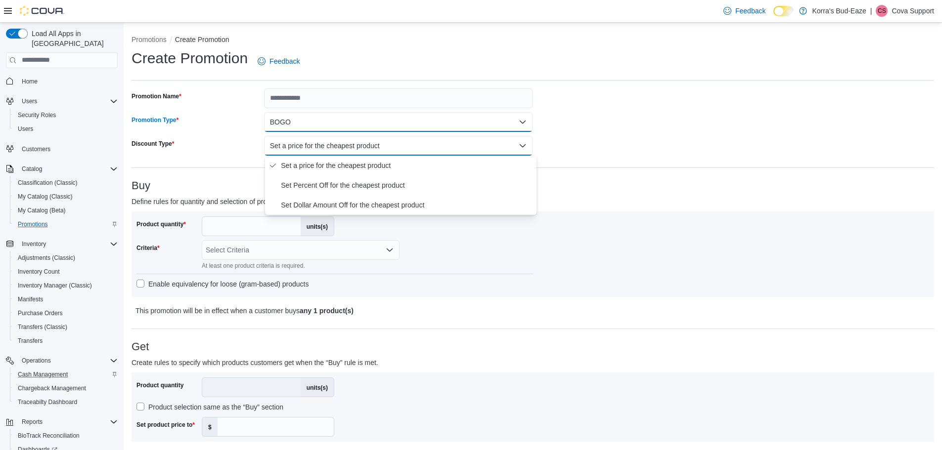
click at [401, 126] on button "BOGO" at bounding box center [398, 122] width 269 height 20
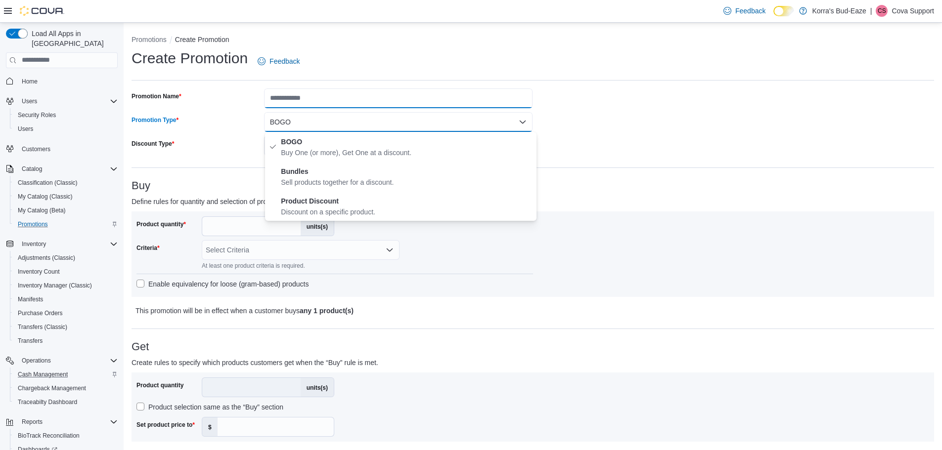
click at [372, 97] on input "Promotion Name" at bounding box center [398, 99] width 269 height 20
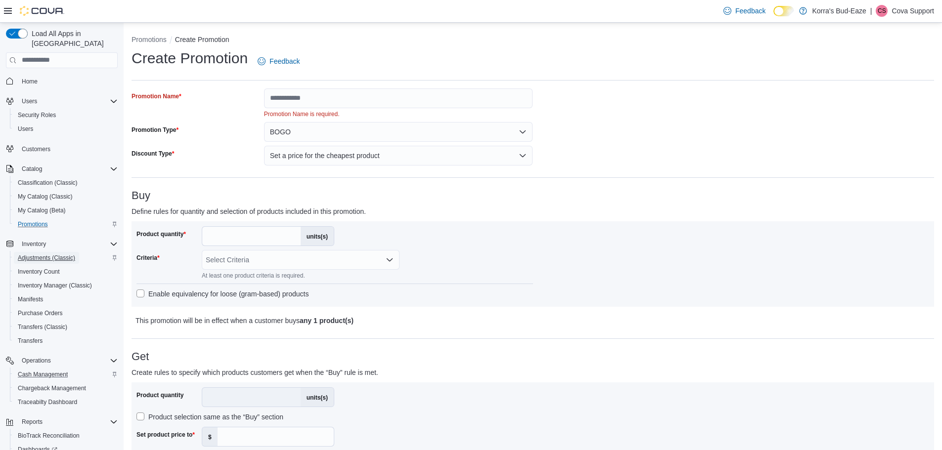
click at [39, 254] on span "Adjustments (Classic)" at bounding box center [46, 258] width 57 height 8
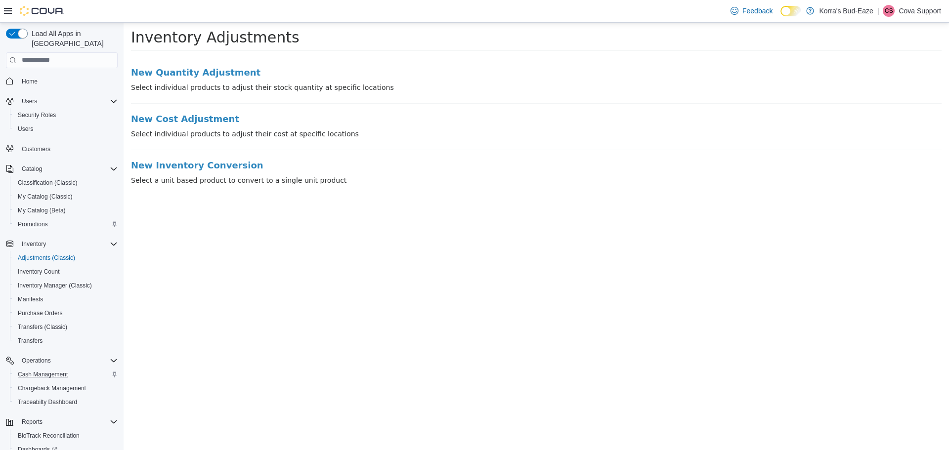
drag, startPoint x: 160, startPoint y: 269, endPoint x: 231, endPoint y: 244, distance: 75.5
click at [229, 191] on html "× Inventory Adjustments New Quantity Adjustment Select individual products to a…" at bounding box center [537, 106] width 826 height 169
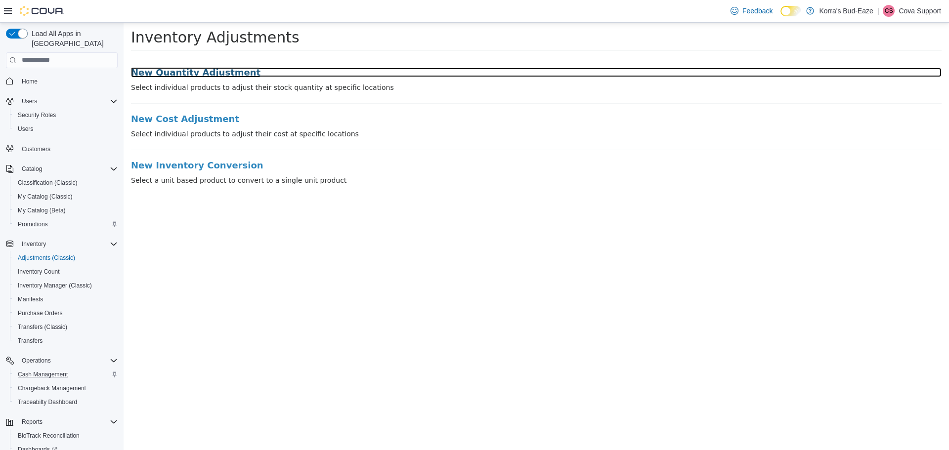
click at [216, 71] on h3 "New Quantity Adjustment" at bounding box center [536, 72] width 811 height 10
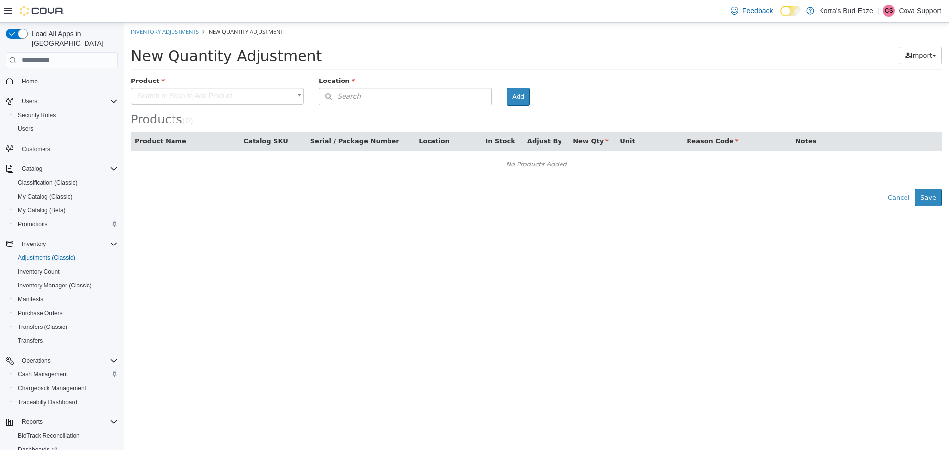
click at [248, 93] on body "× Inventory Adjustments New Quantity Adjustment New Quantity Adjustment Import …" at bounding box center [537, 114] width 826 height 184
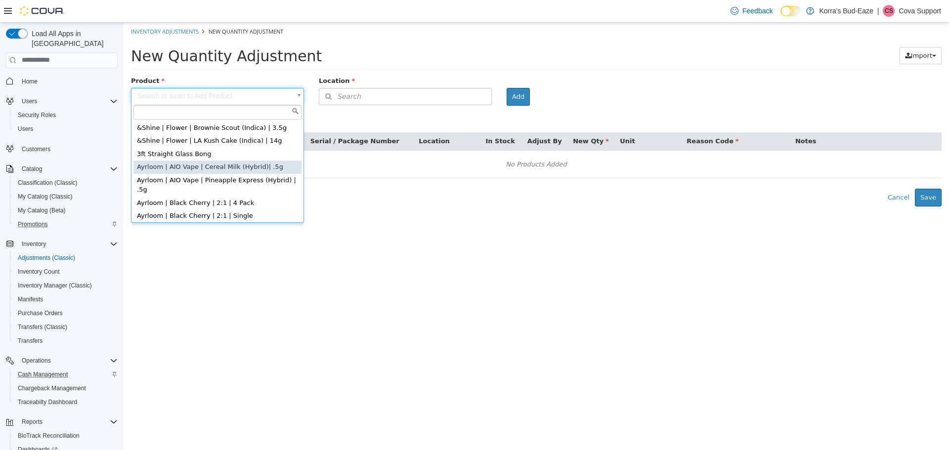
type input "**********"
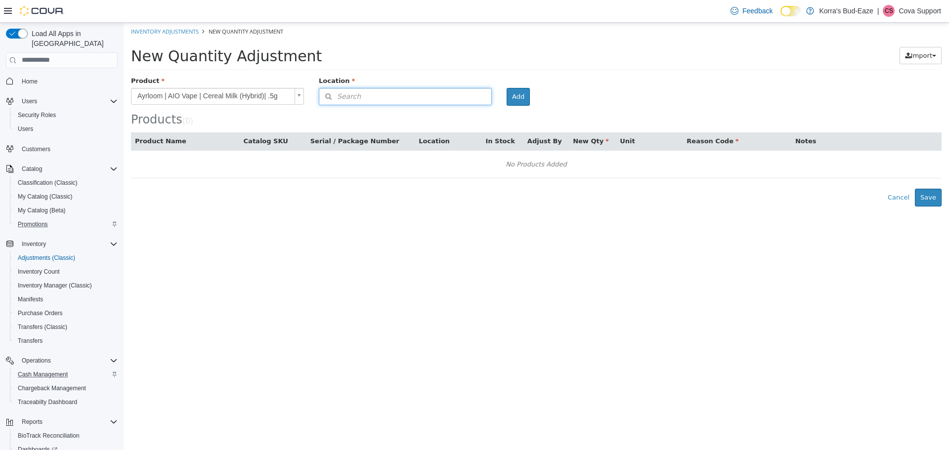
click at [385, 94] on button "Search" at bounding box center [405, 96] width 173 height 17
click at [461, 118] on span "or browse" at bounding box center [467, 113] width 48 height 17
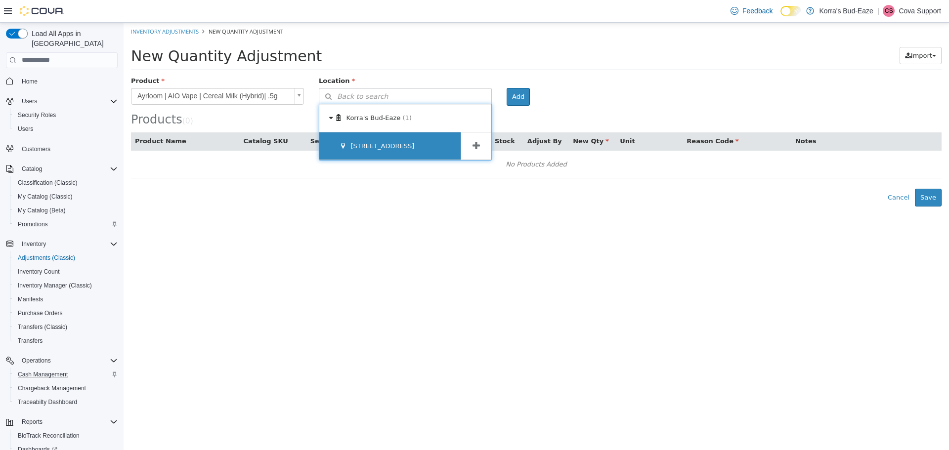
click at [394, 142] on div "[STREET_ADDRESS]" at bounding box center [389, 146] width 141 height 28
click at [470, 143] on span at bounding box center [476, 146] width 31 height 28
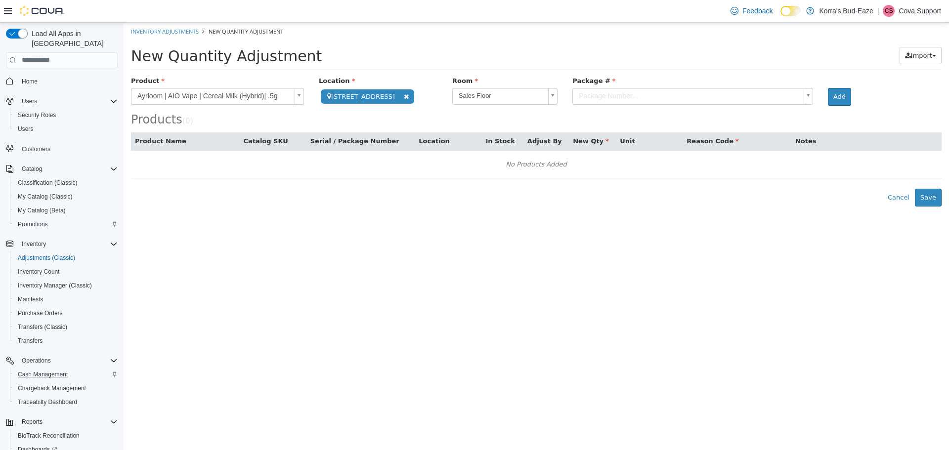
click at [651, 95] on body "**********" at bounding box center [537, 114] width 826 height 184
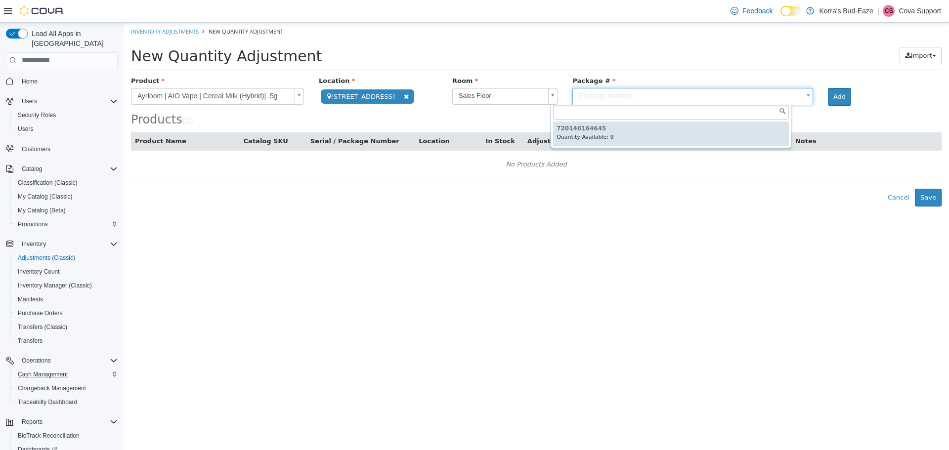
type input "**********"
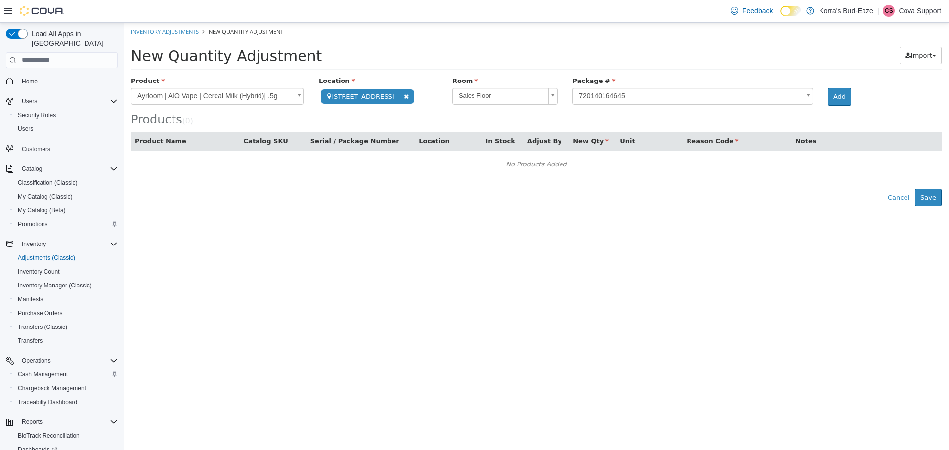
click at [267, 92] on body "**********" at bounding box center [537, 114] width 826 height 184
click at [438, 123] on body "**********" at bounding box center [537, 114] width 826 height 184
click at [48, 254] on span "Adjustments (Classic)" at bounding box center [46, 258] width 57 height 8
click at [174, 30] on link "Inventory Adjustments" at bounding box center [165, 30] width 68 height 7
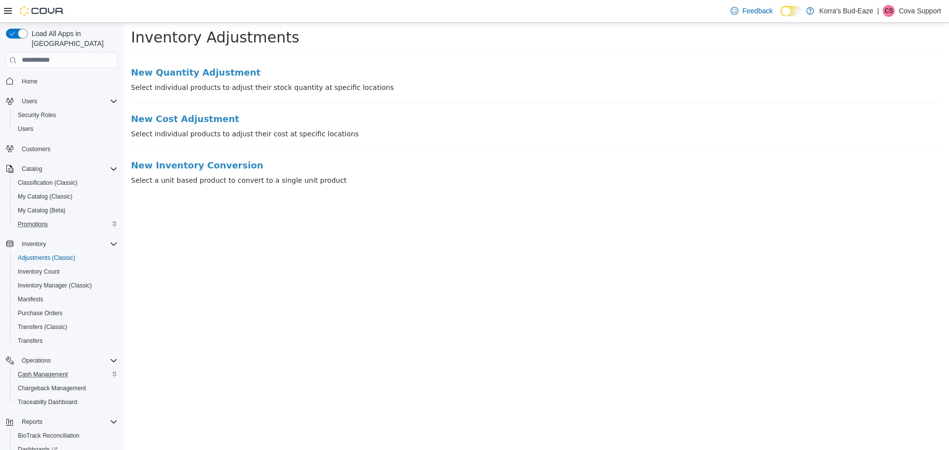
click at [194, 124] on li "New Cost Adjustment Select individual products to adjust their cost at specific…" at bounding box center [536, 132] width 811 height 36
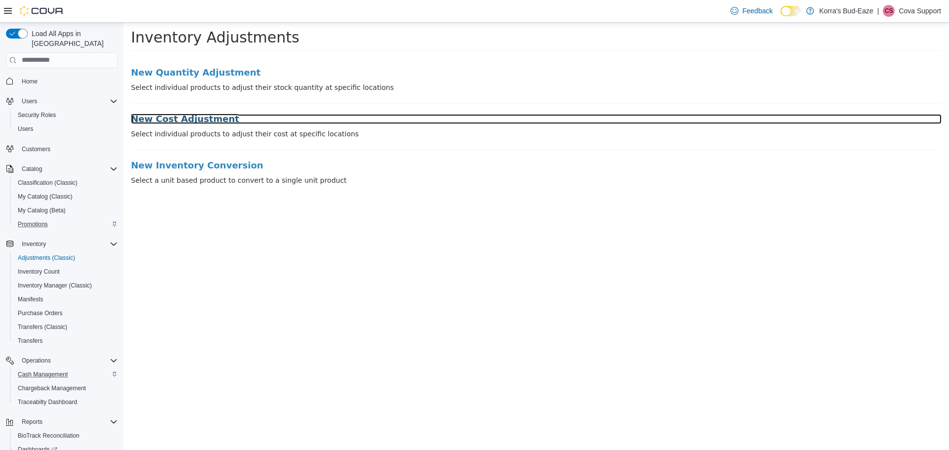
click at [193, 119] on h3 "New Cost Adjustment" at bounding box center [536, 119] width 811 height 10
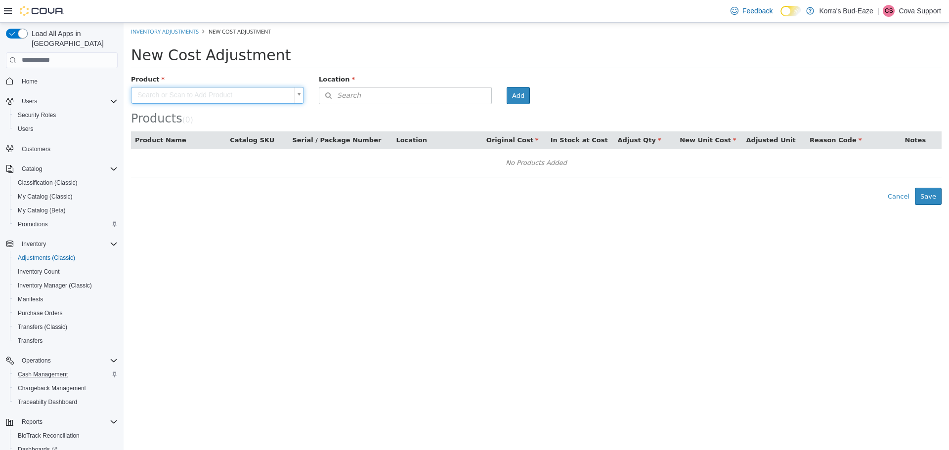
click at [298, 94] on body "× Inventory Adjustments New Cost Adjustment New Cost Adjustment Product Search …" at bounding box center [537, 113] width 826 height 182
drag, startPoint x: 298, startPoint y: 94, endPoint x: 247, endPoint y: 97, distance: 51.0
click at [247, 97] on body "× Inventory Adjustments New Cost Adjustment New Cost Adjustment Product Search …" at bounding box center [537, 113] width 826 height 182
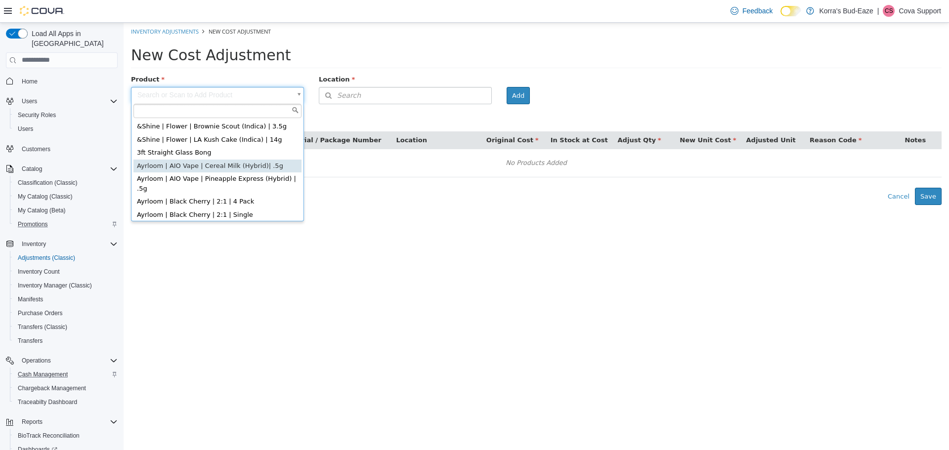
type input "**********"
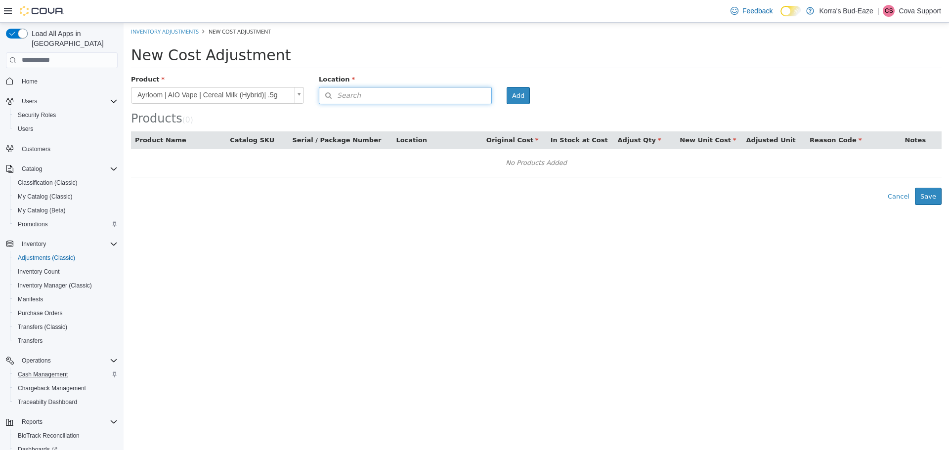
click at [474, 97] on button "Search" at bounding box center [405, 95] width 173 height 17
click at [470, 112] on span "or browse" at bounding box center [467, 112] width 48 height 17
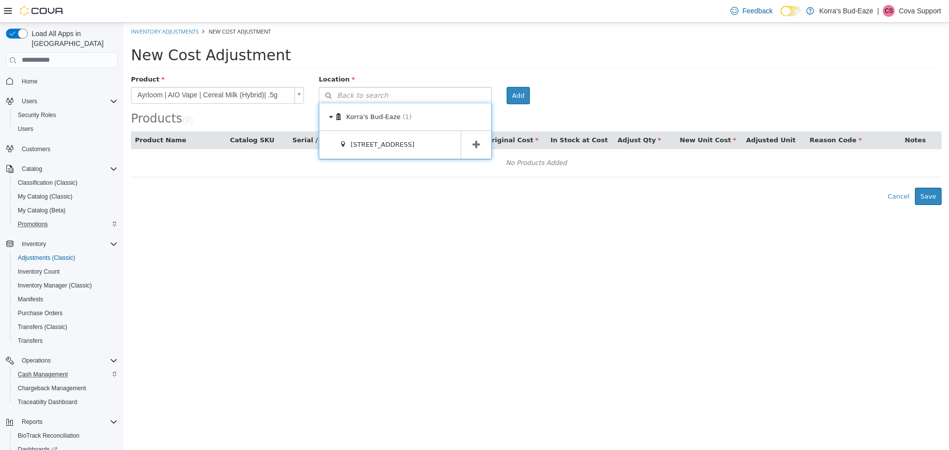
click at [473, 141] on icon at bounding box center [476, 144] width 7 height 9
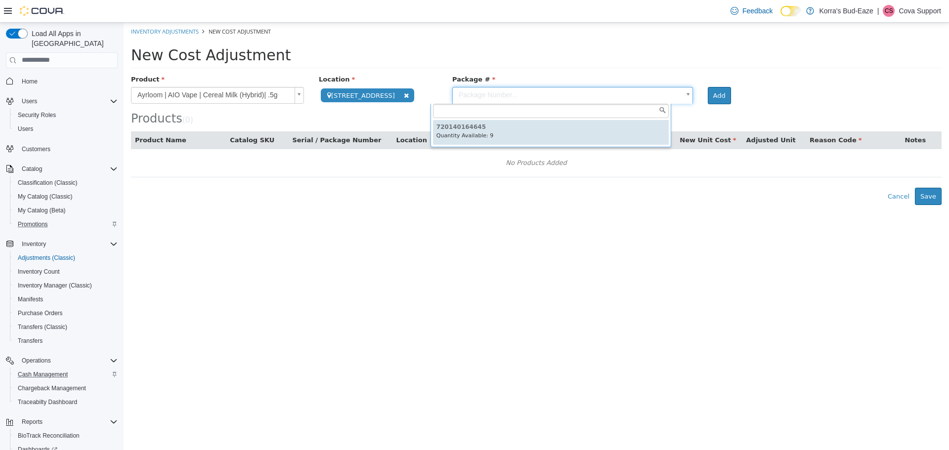
drag, startPoint x: 492, startPoint y: 97, endPoint x: 494, endPoint y: 103, distance: 5.8
click at [493, 102] on body "**********" at bounding box center [537, 113] width 826 height 182
type input "**********"
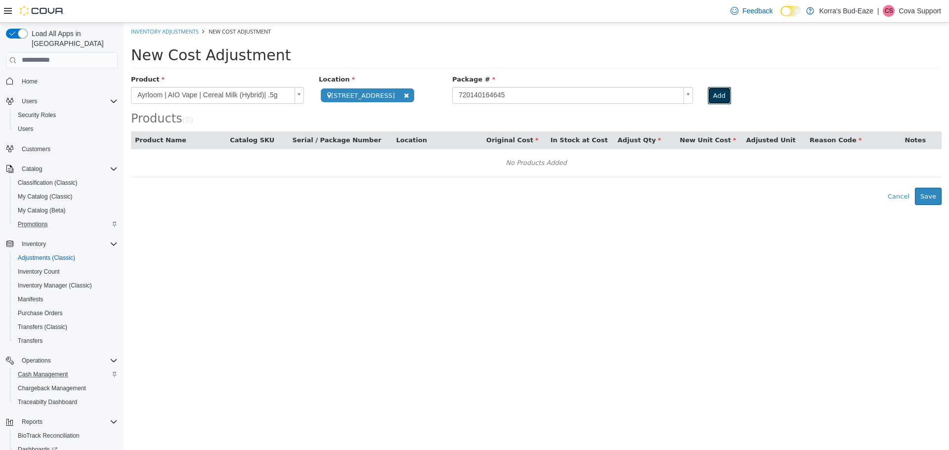
click at [708, 93] on button "Add" at bounding box center [719, 96] width 23 height 18
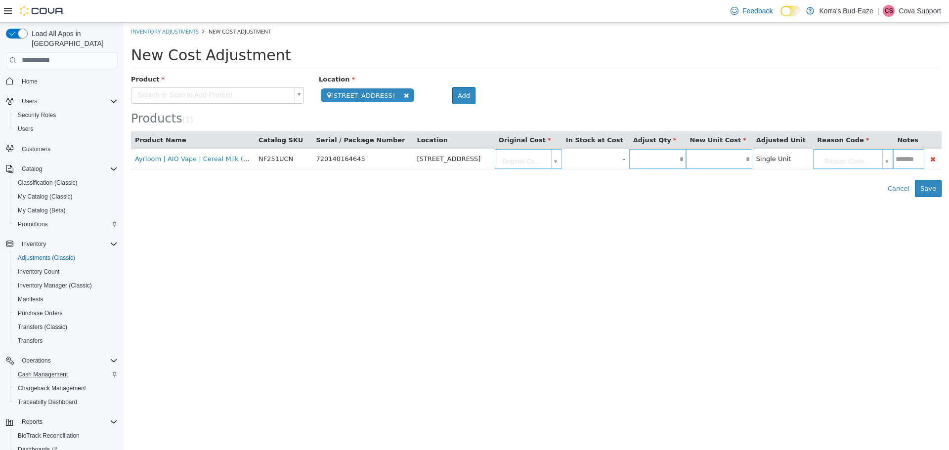
click at [753, 197] on html "**********" at bounding box center [537, 109] width 826 height 175
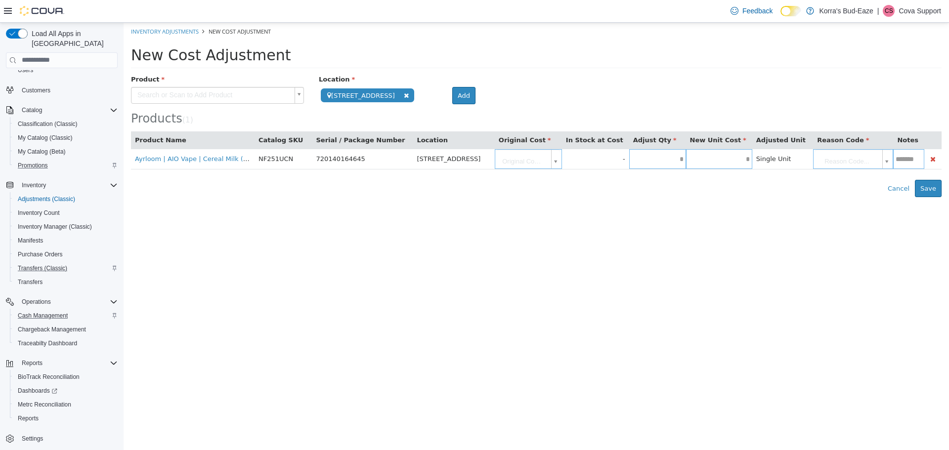
scroll to position [60, 0]
click at [32, 414] on span "Reports" at bounding box center [28, 418] width 21 height 8
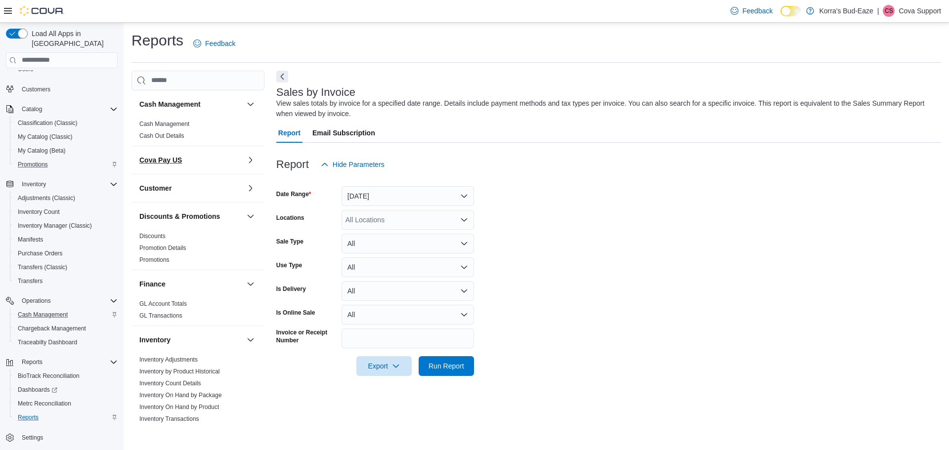
click at [198, 159] on button "Cova Pay US" at bounding box center [190, 160] width 103 height 10
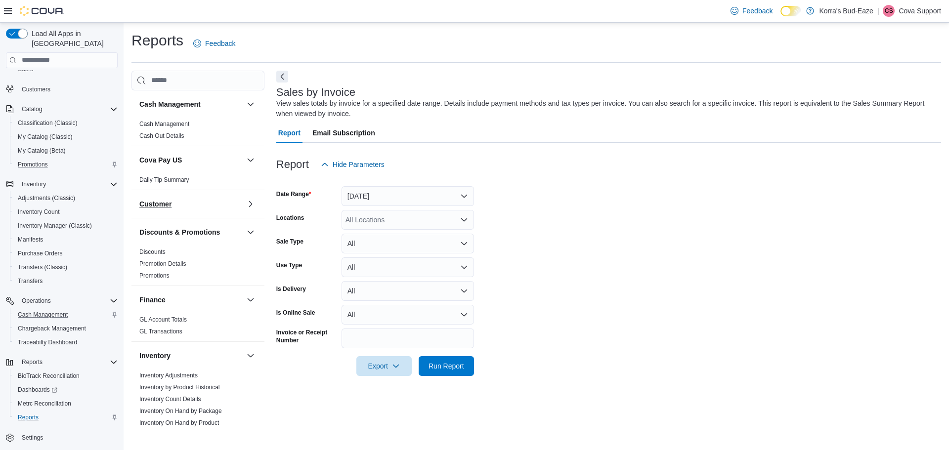
click at [200, 208] on button "Customer" at bounding box center [190, 204] width 103 height 10
